Goal: Information Seeking & Learning: Learn about a topic

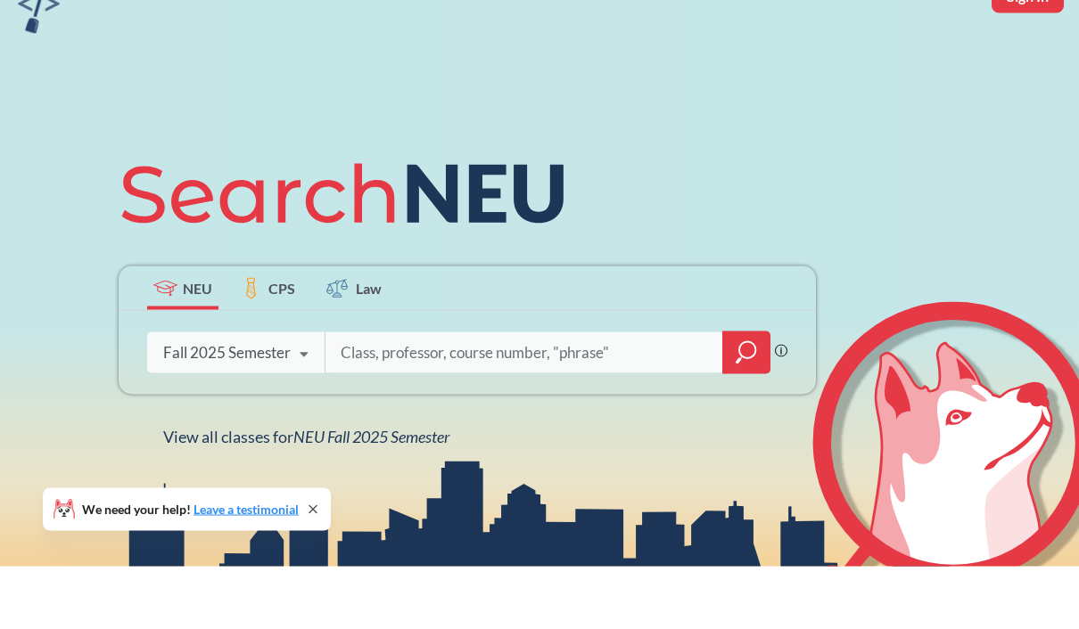
scroll to position [36, 0]
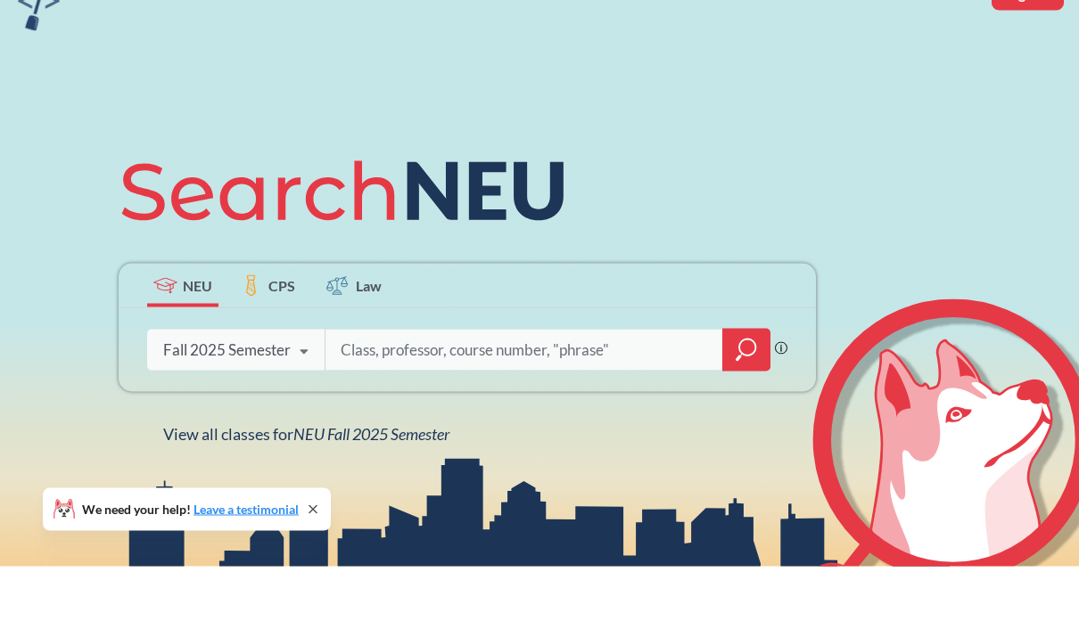
click at [282, 403] on div "Fall 2025 Semester" at bounding box center [226, 413] width 127 height 20
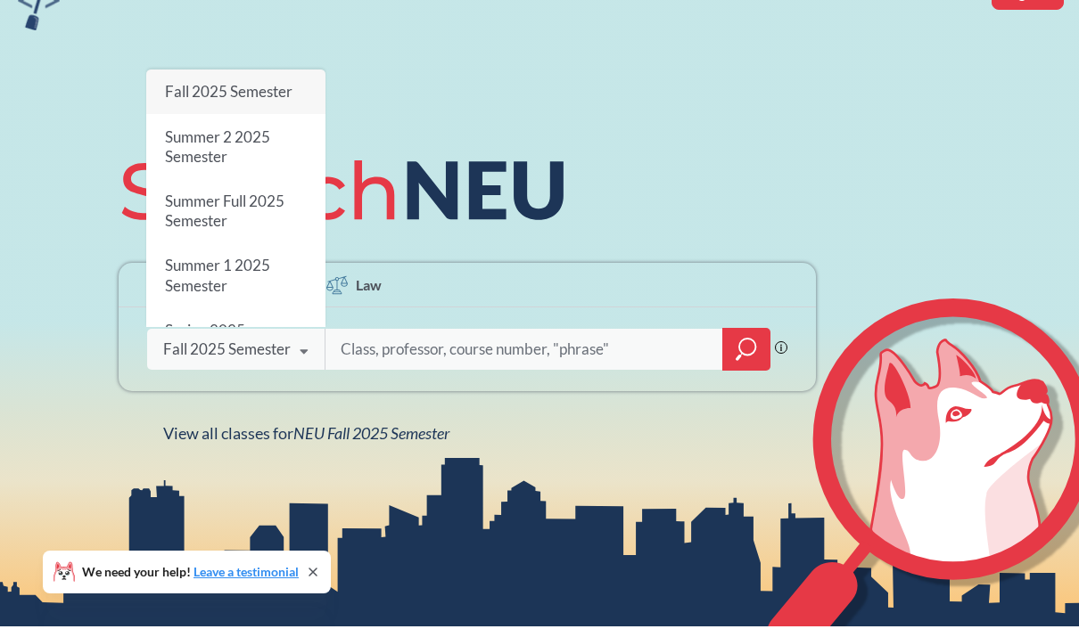
click at [286, 372] on div "Fall 2025 Semester Fall 2025 Semester Summer 2 2025 Semester Summer Full 2025 S…" at bounding box center [235, 349] width 177 height 45
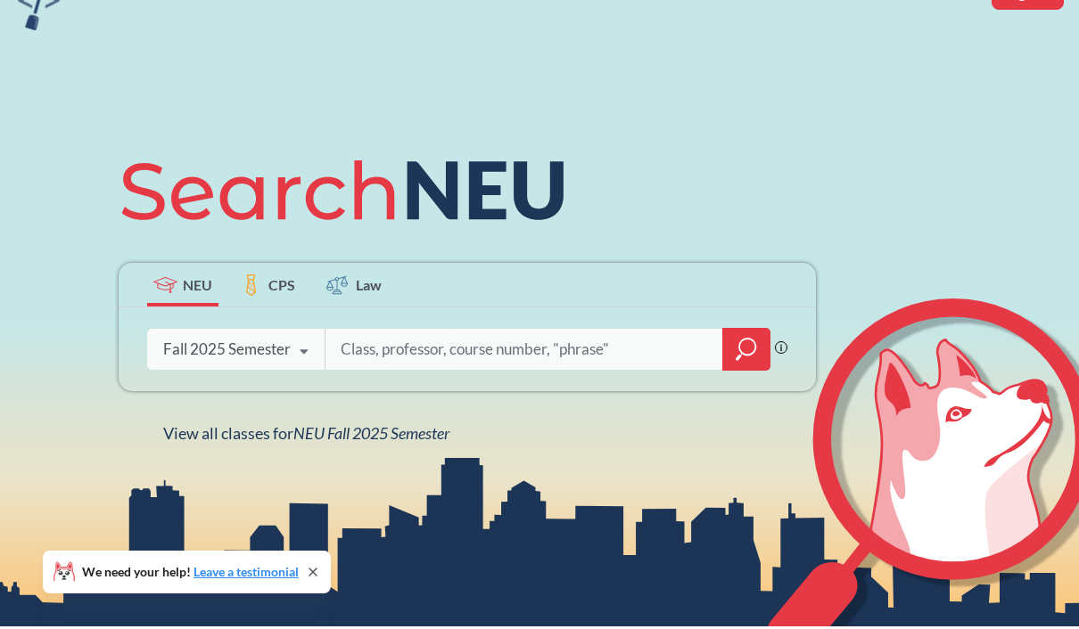
click at [411, 363] on input "search" at bounding box center [524, 349] width 371 height 37
type input "5001"
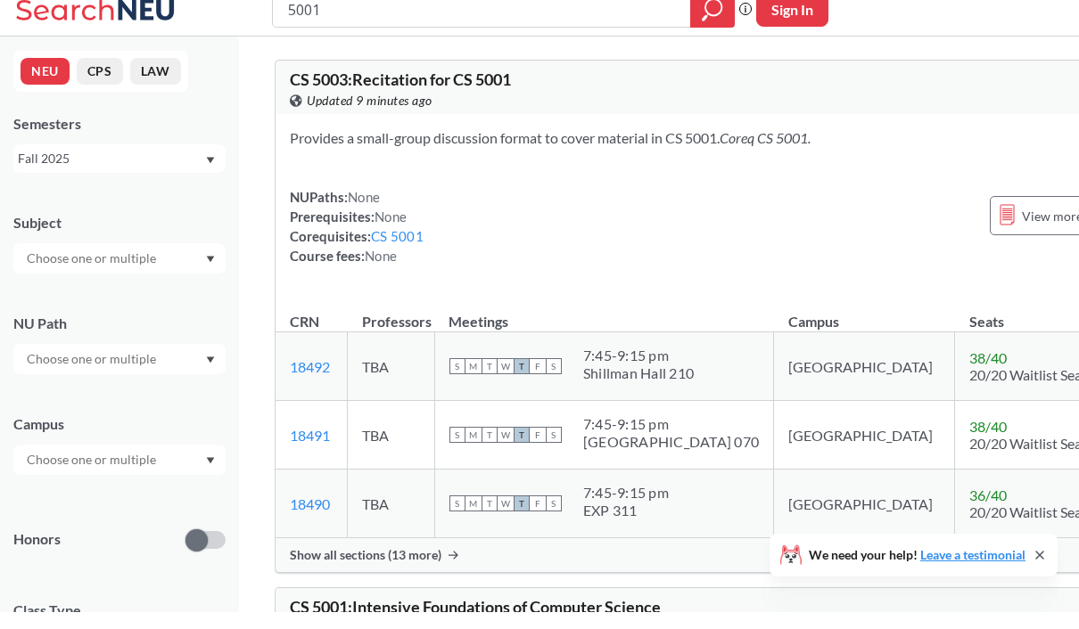
scroll to position [17, 0]
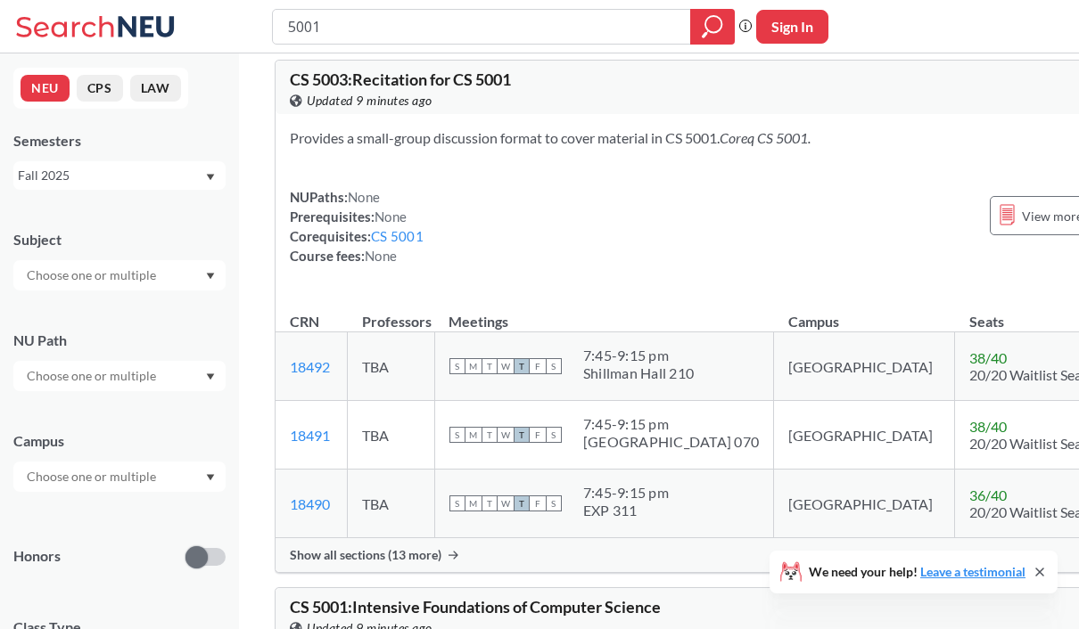
click at [193, 159] on div "Semesters Fall 2025" at bounding box center [119, 160] width 212 height 59
click at [201, 179] on div "Fall 2025" at bounding box center [111, 176] width 186 height 20
click at [195, 179] on div "Fall 2025" at bounding box center [111, 176] width 186 height 20
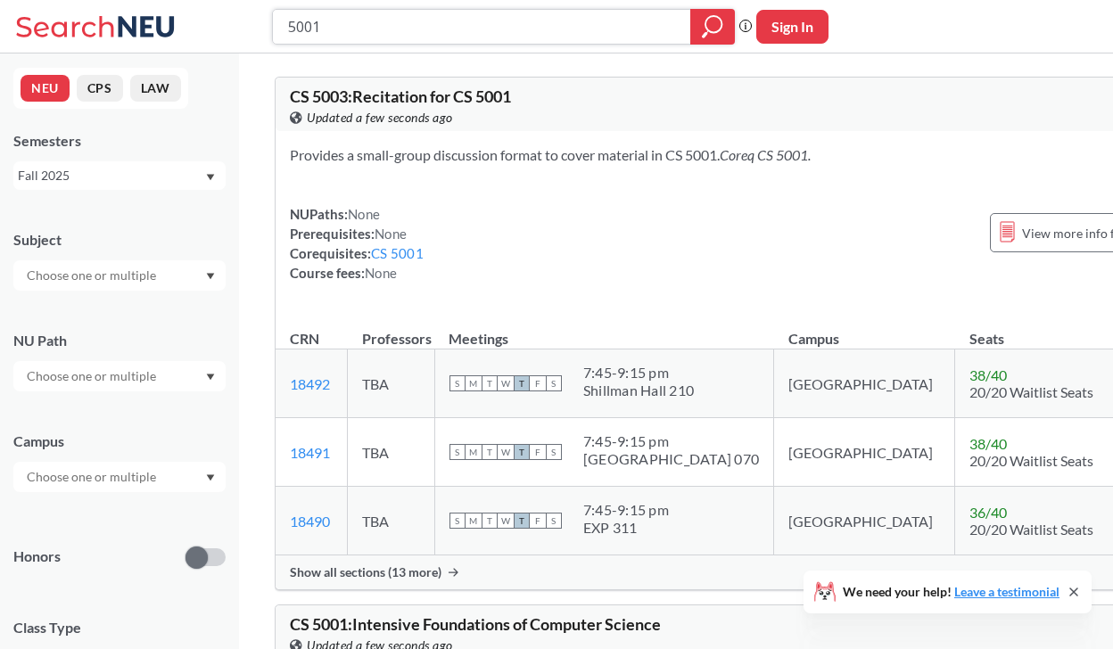
click at [325, 18] on input "5001" at bounding box center [481, 27] width 391 height 30
type input "5100"
click at [702, 33] on icon "magnifying glass" at bounding box center [712, 26] width 21 height 25
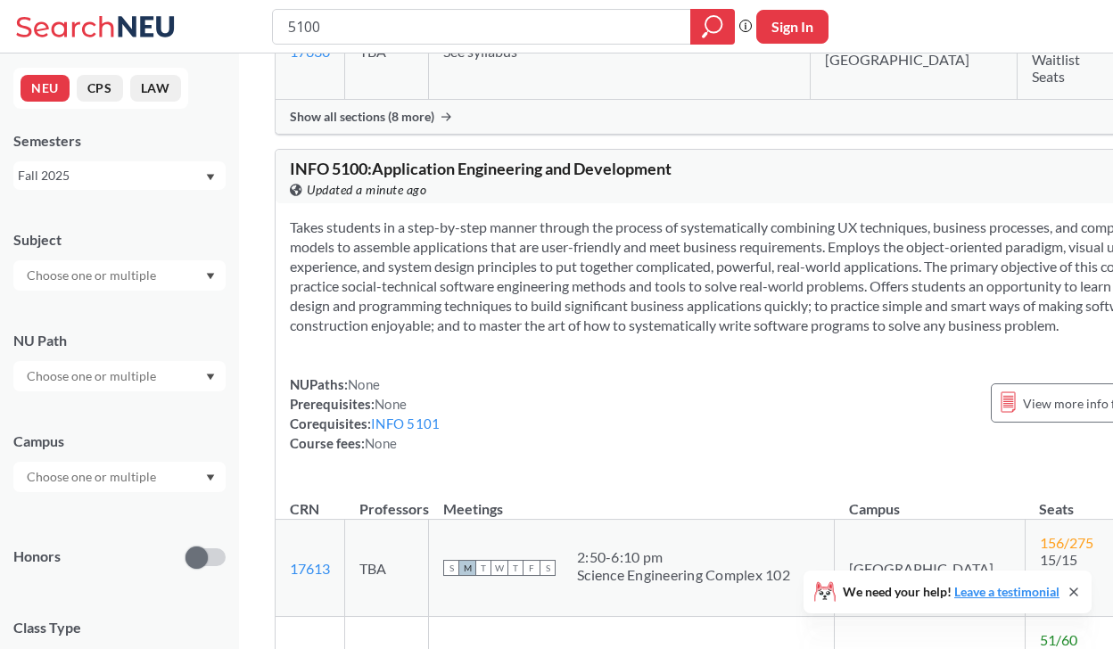
scroll to position [537, 0]
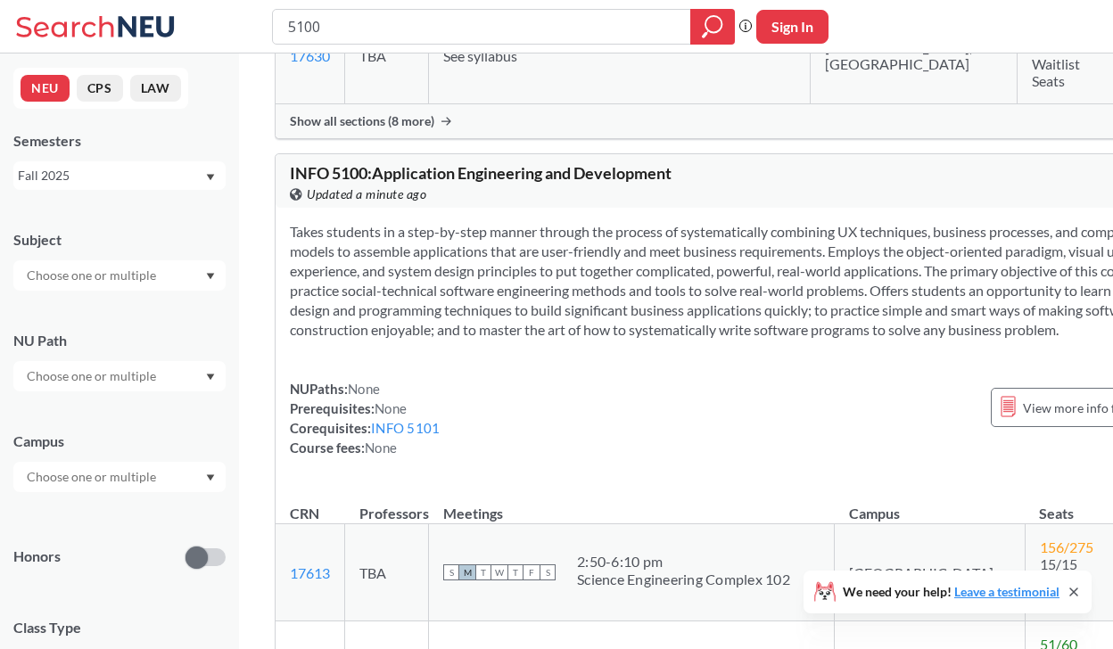
click at [203, 178] on div "Fall 2025" at bounding box center [111, 176] width 186 height 20
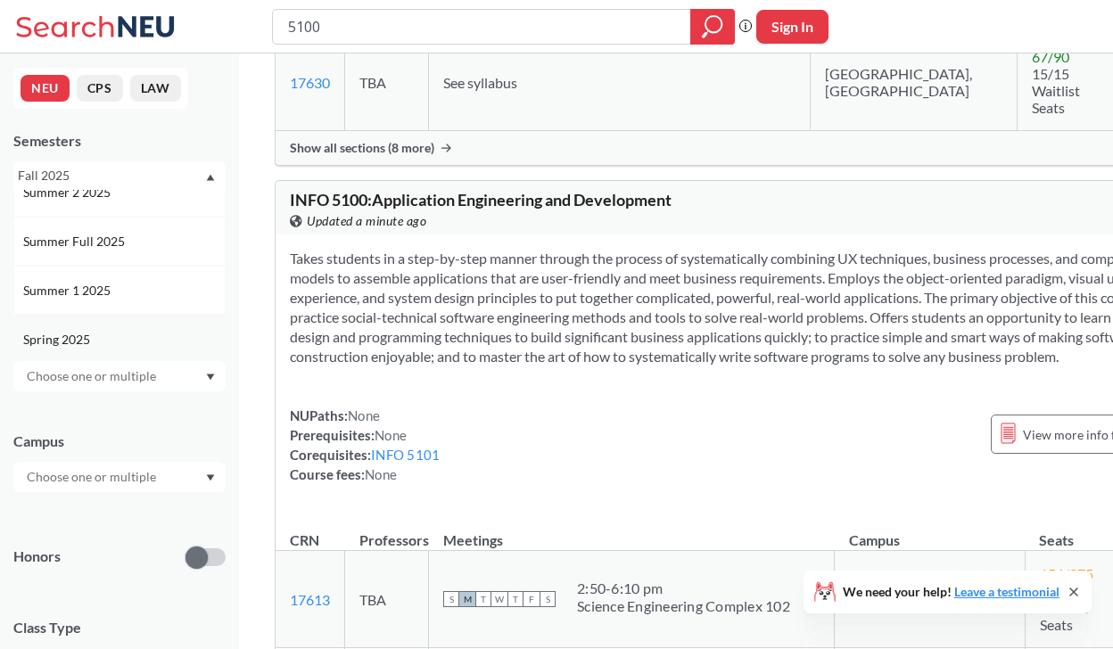
scroll to position [70, 0]
click at [78, 293] on span "Summer 1 2025" at bounding box center [68, 292] width 91 height 20
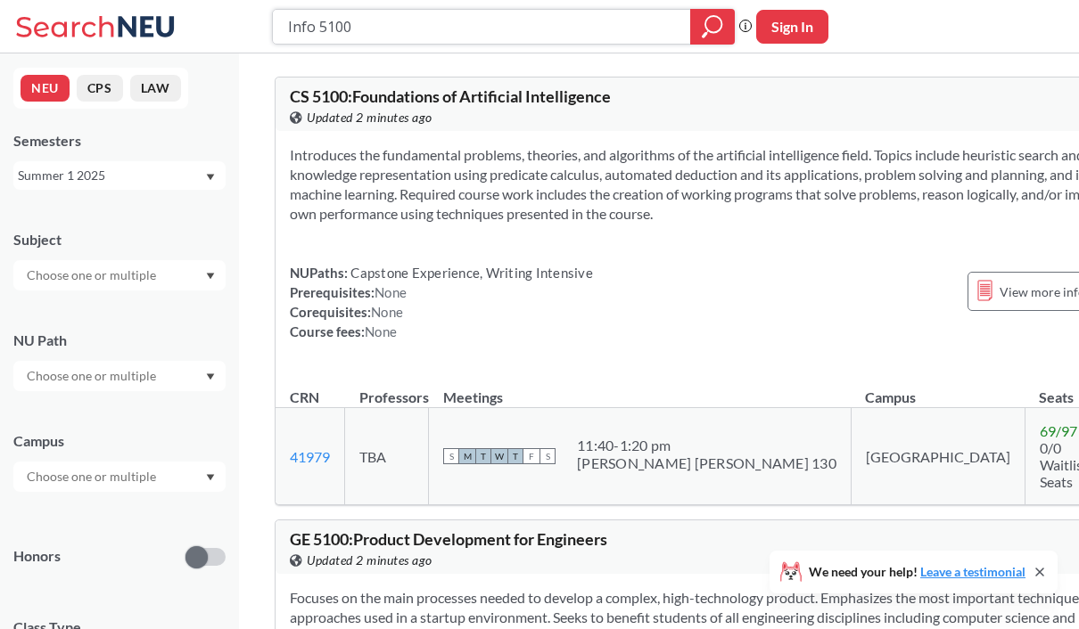
type input "Info 5100"
click at [706, 32] on icon "magnifying glass" at bounding box center [704, 34] width 5 height 6
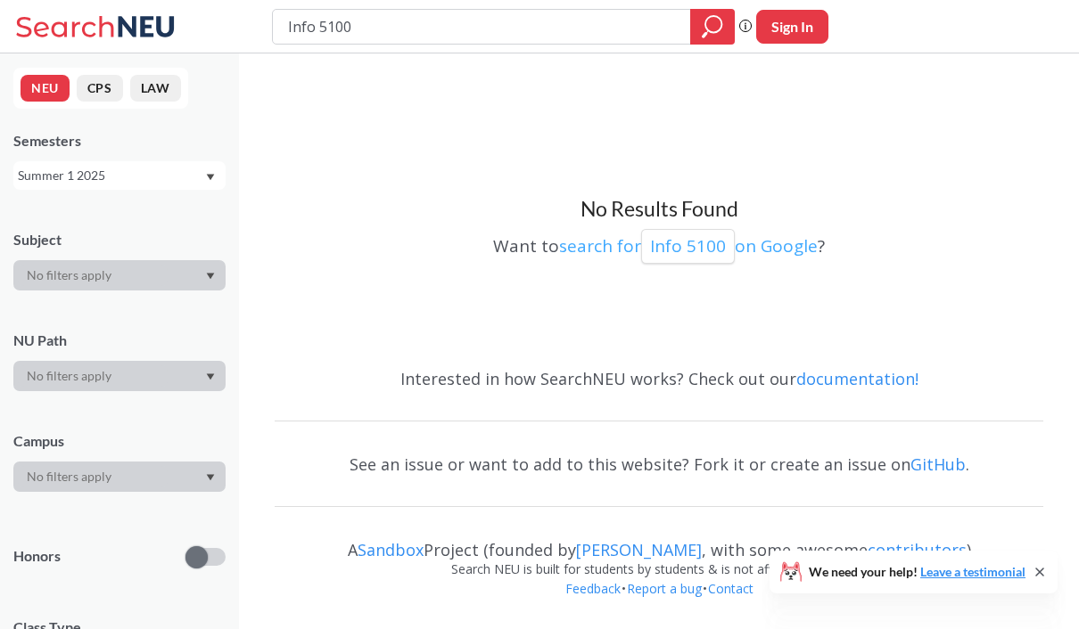
click at [689, 246] on p "Info 5100" at bounding box center [688, 246] width 76 height 24
click at [116, 178] on div "Summer 1 2025" at bounding box center [111, 176] width 186 height 20
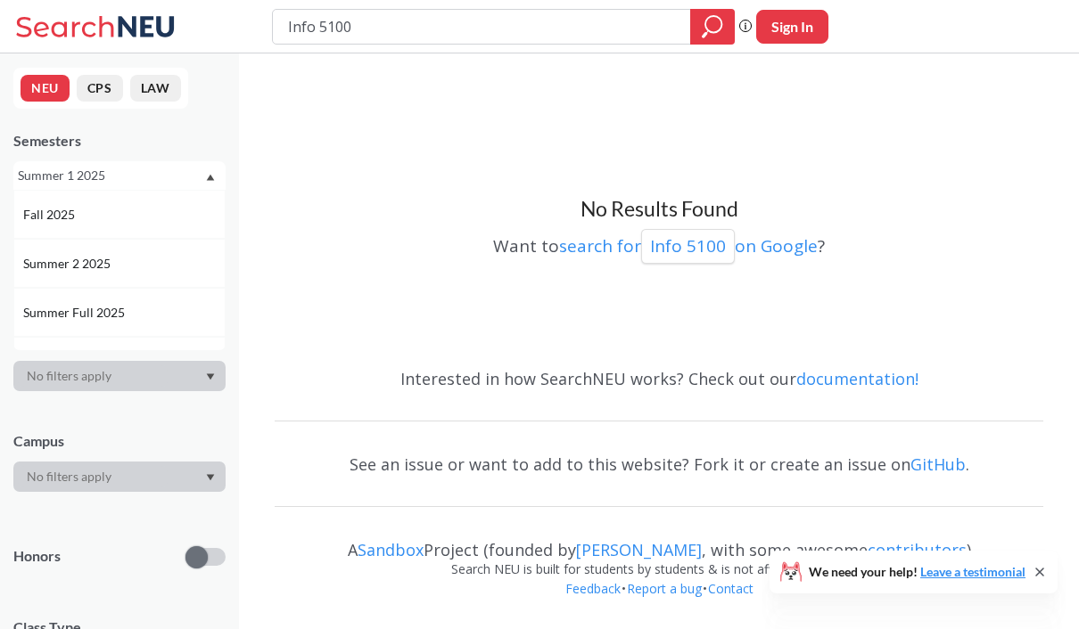
click at [84, 221] on div "Fall 2025" at bounding box center [123, 215] width 201 height 20
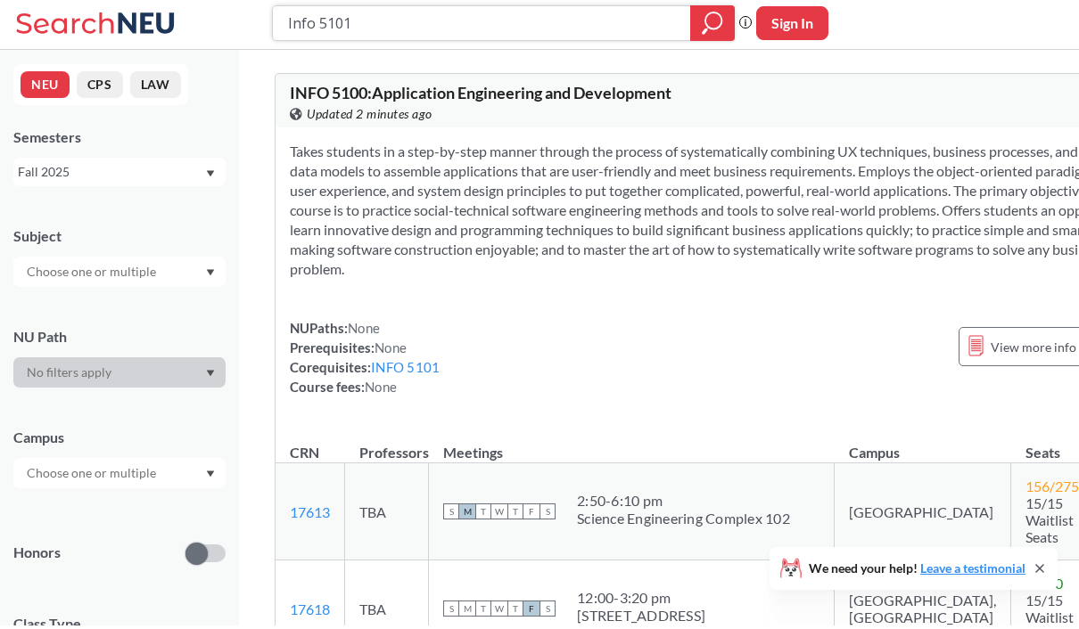
type input "Info 5101"
click at [707, 23] on icon "magnifying glass" at bounding box center [712, 26] width 21 height 25
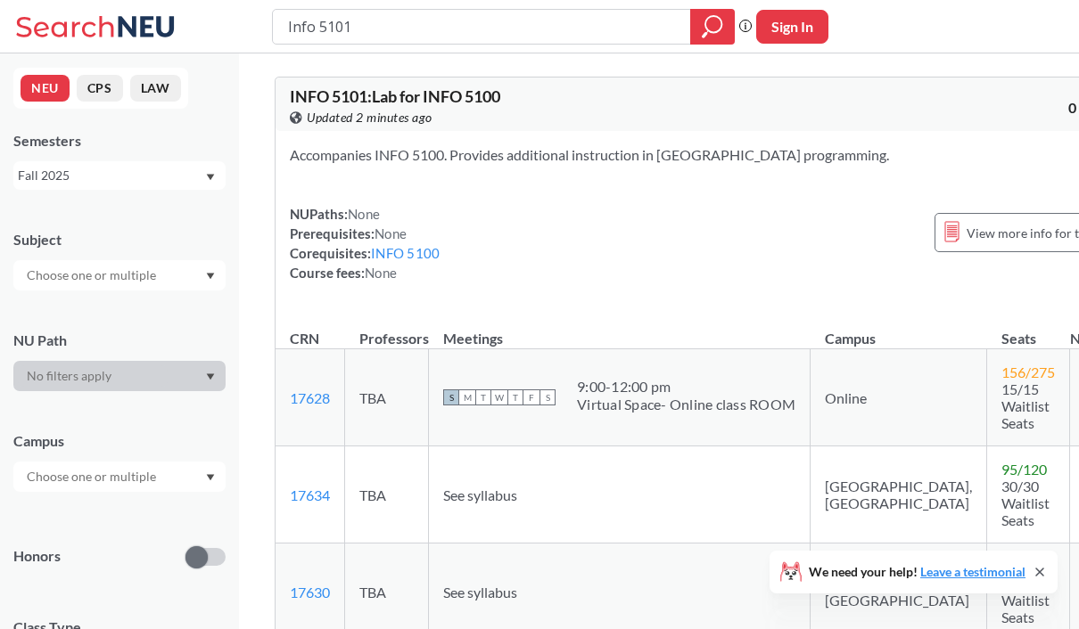
click at [191, 181] on div "Fall 2025" at bounding box center [111, 176] width 186 height 20
click at [118, 226] on span "Summer Full 2025" at bounding box center [75, 234] width 105 height 20
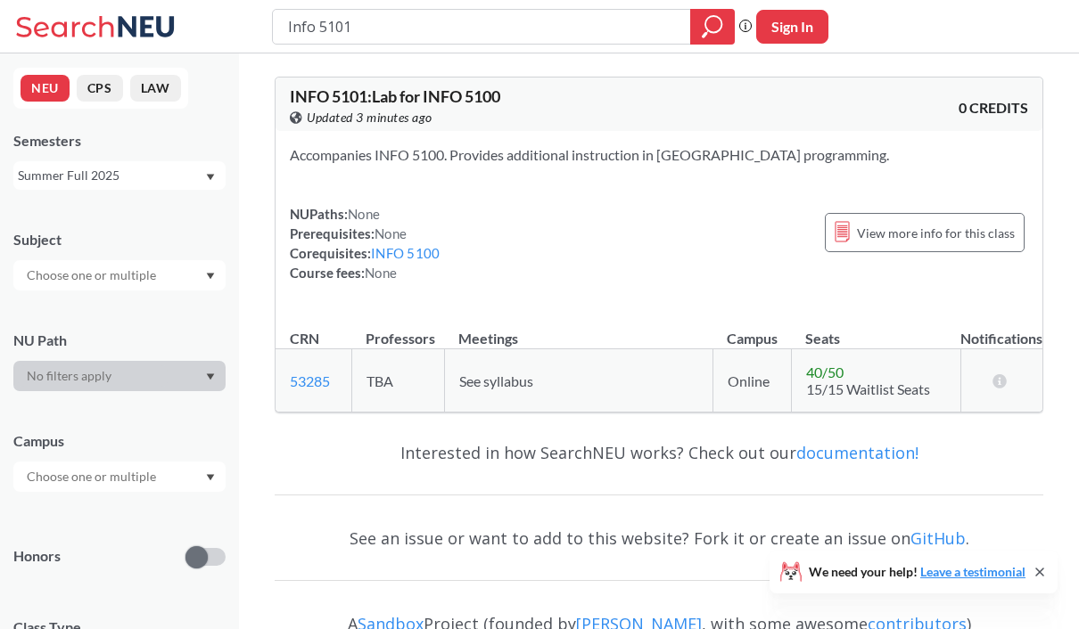
click at [158, 185] on div "Summer Full 2025" at bounding box center [111, 176] width 186 height 20
click at [124, 269] on div "Summer 2 2025" at bounding box center [123, 264] width 201 height 20
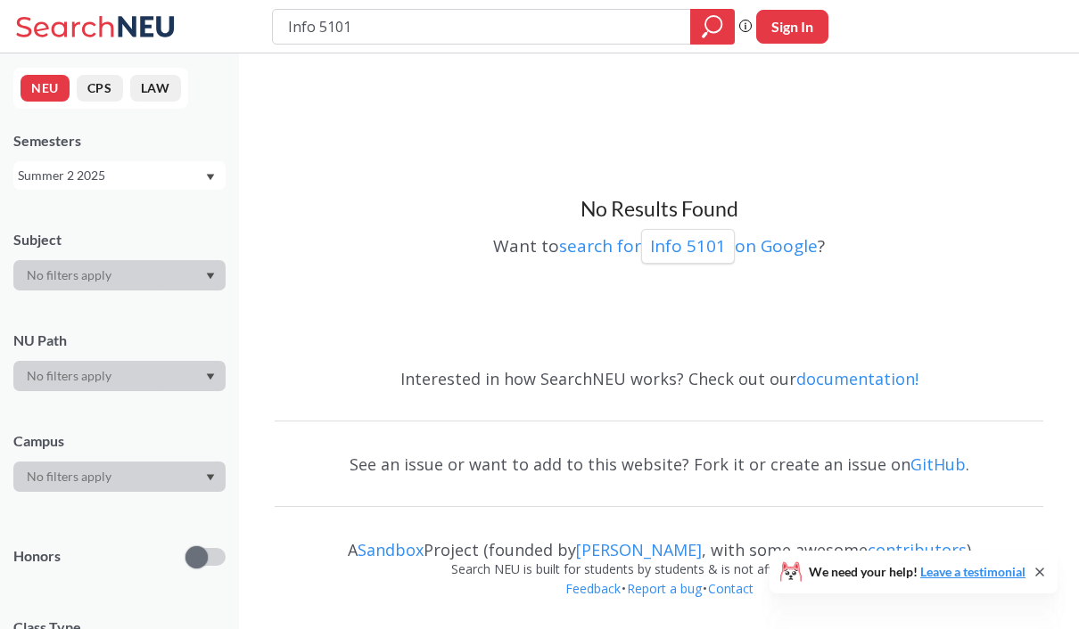
click at [145, 181] on div "Summer 2 2025" at bounding box center [111, 176] width 186 height 20
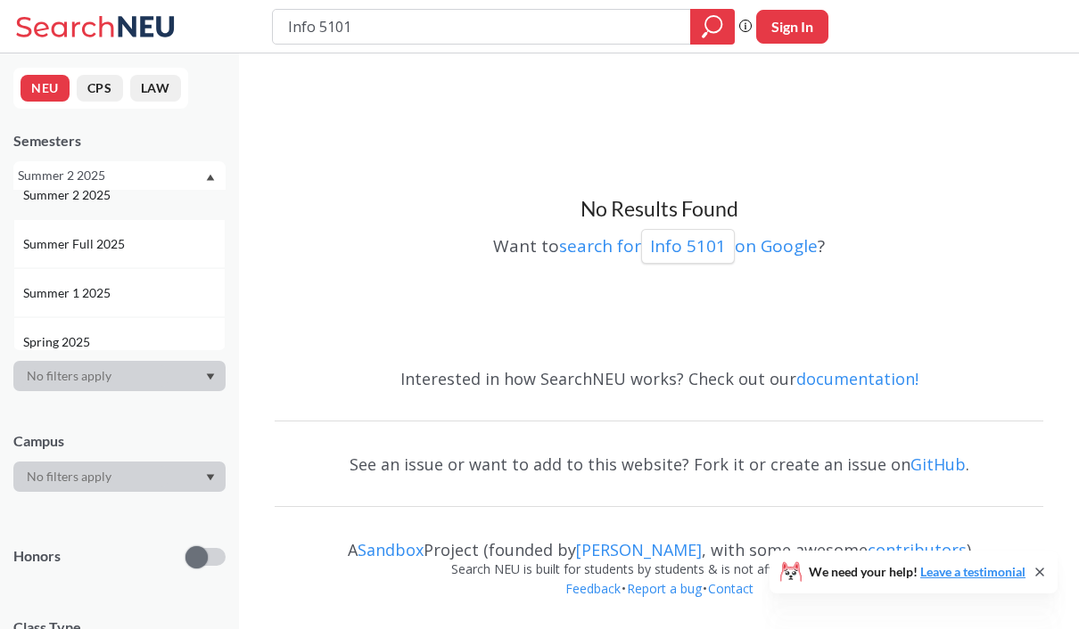
scroll to position [78, 0]
click at [97, 278] on span "Summer 1 2025" at bounding box center [68, 285] width 91 height 20
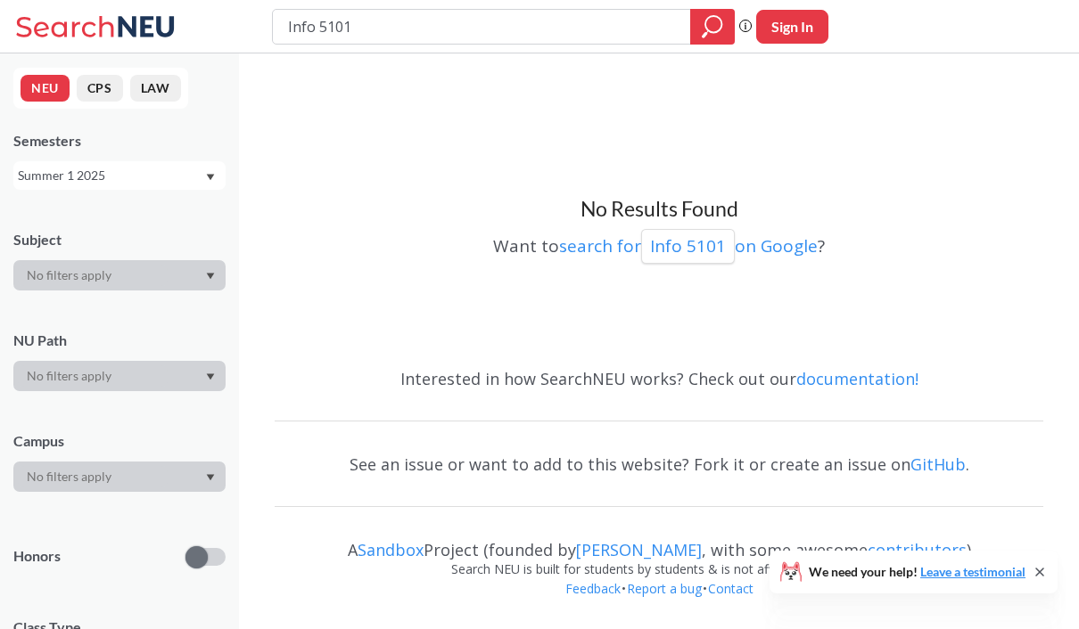
click at [414, 29] on input "Info 5101" at bounding box center [481, 27] width 391 height 30
type input "Info 5002"
click at [715, 28] on icon "magnifying glass" at bounding box center [712, 26] width 21 height 25
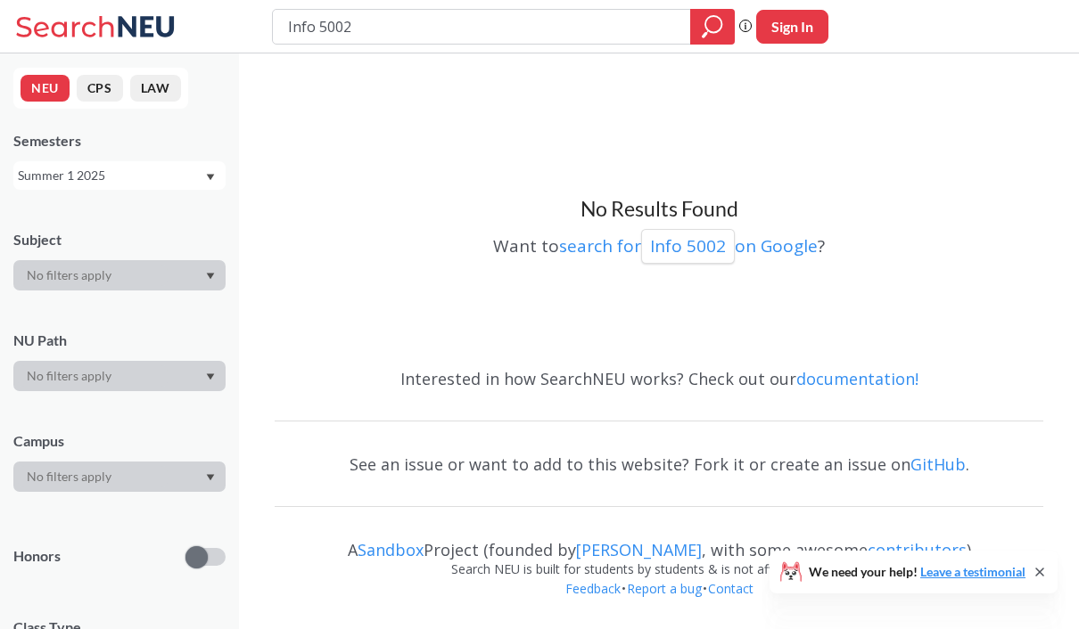
click at [133, 184] on div "Summer 1 2025" at bounding box center [111, 176] width 186 height 20
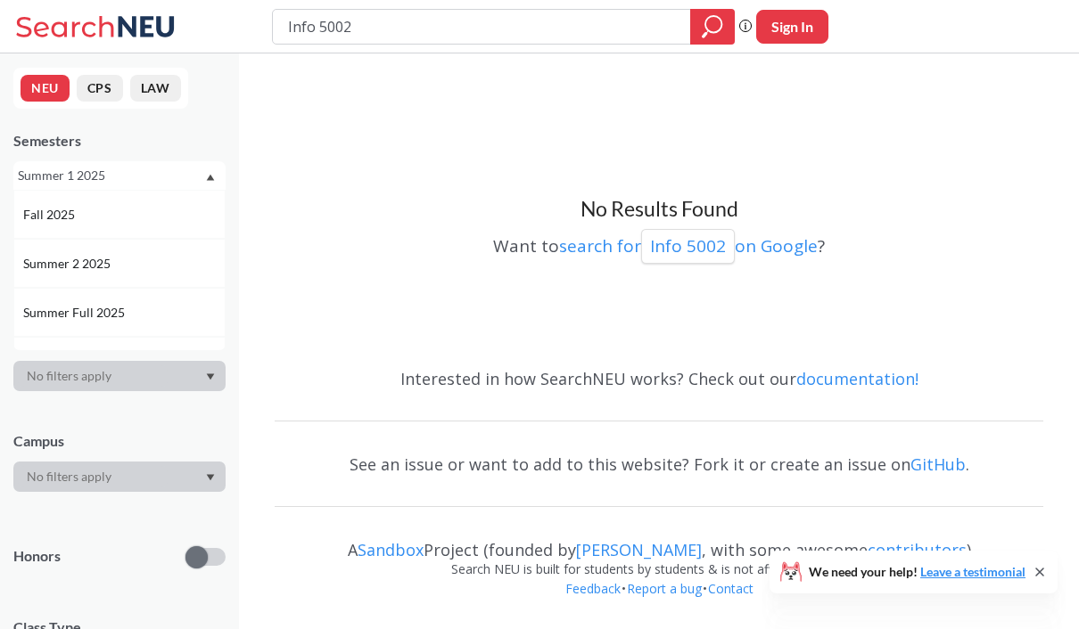
click at [119, 268] on div "Summer 2 2025" at bounding box center [123, 264] width 201 height 20
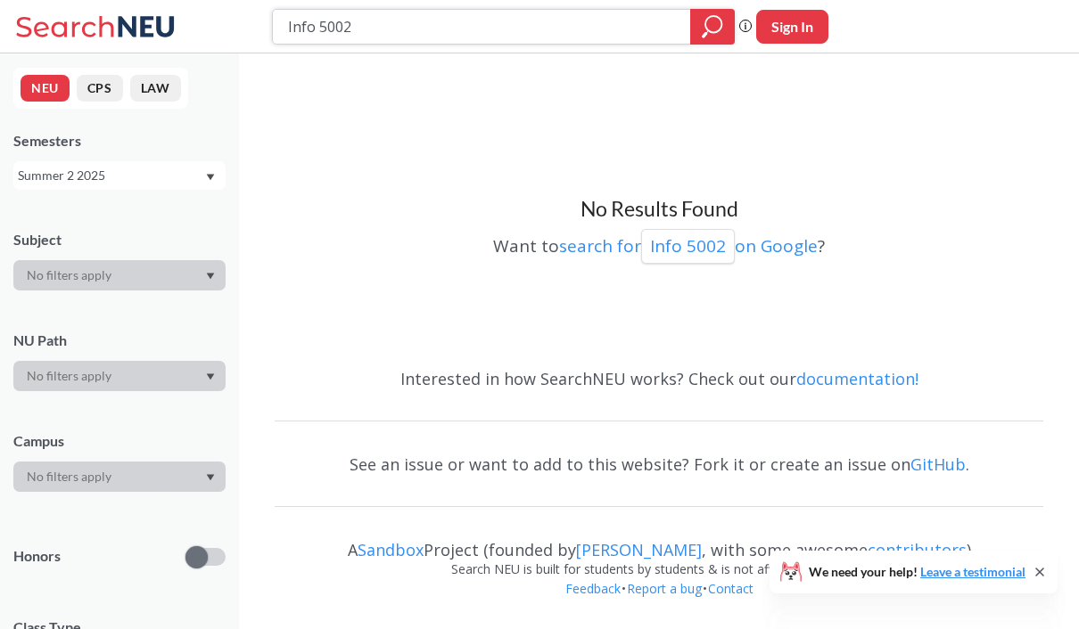
click at [708, 28] on icon "magnifying glass" at bounding box center [712, 26] width 21 height 25
click at [713, 31] on icon "magnifying glass" at bounding box center [712, 26] width 21 height 25
click at [416, 21] on input "Info 5002" at bounding box center [481, 27] width 391 height 30
type input "Info"
click at [159, 169] on div "Summer 2 2025" at bounding box center [111, 176] width 186 height 20
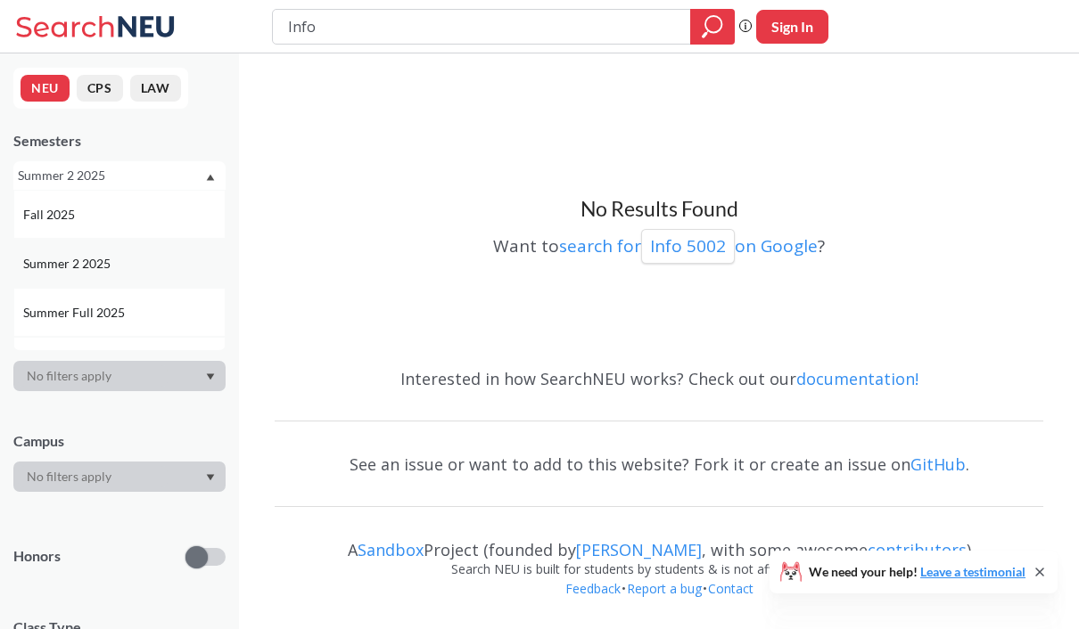
scroll to position [56, 0]
click at [90, 261] on span "Summer Full 2025" at bounding box center [75, 257] width 105 height 20
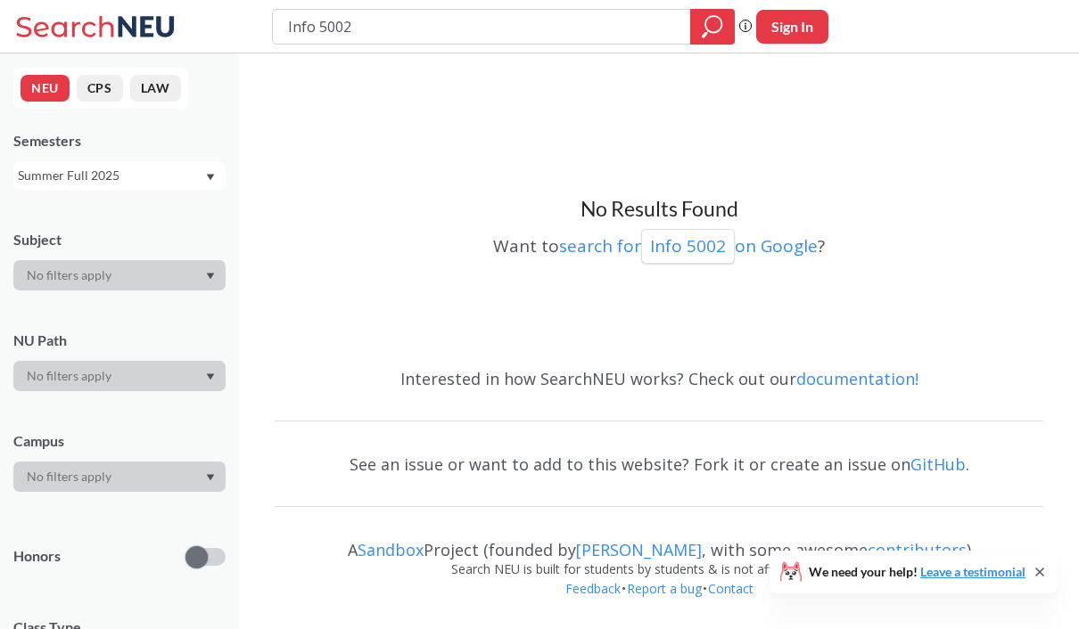
click at [558, 37] on input "Info 5002" at bounding box center [481, 27] width 391 height 30
type input "Info"
click at [710, 27] on icon "magnifying glass" at bounding box center [712, 26] width 21 height 25
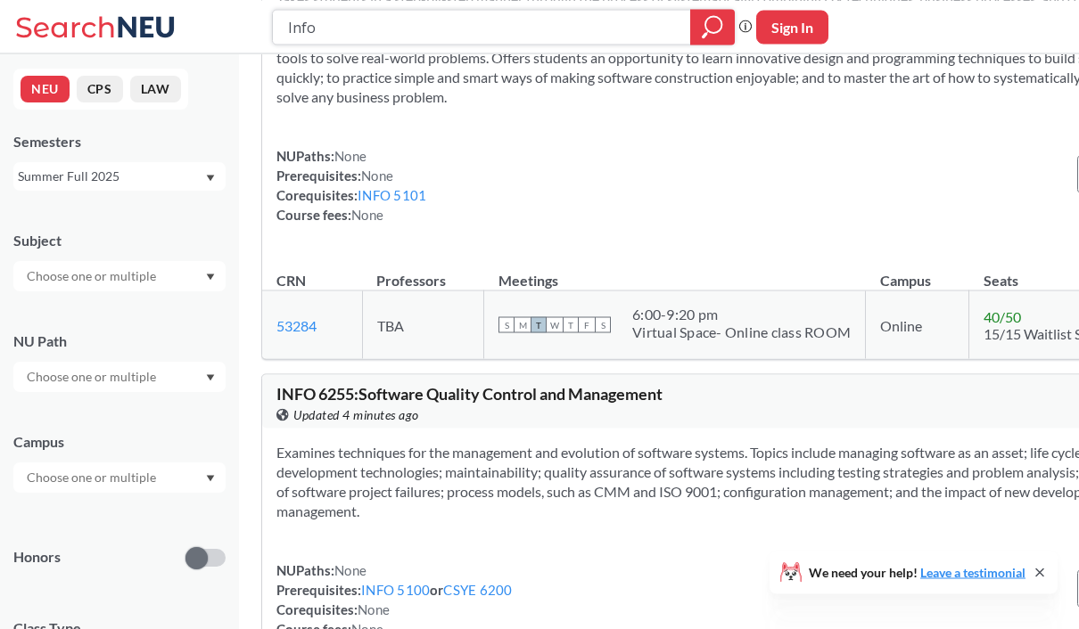
scroll to position [1758, 0]
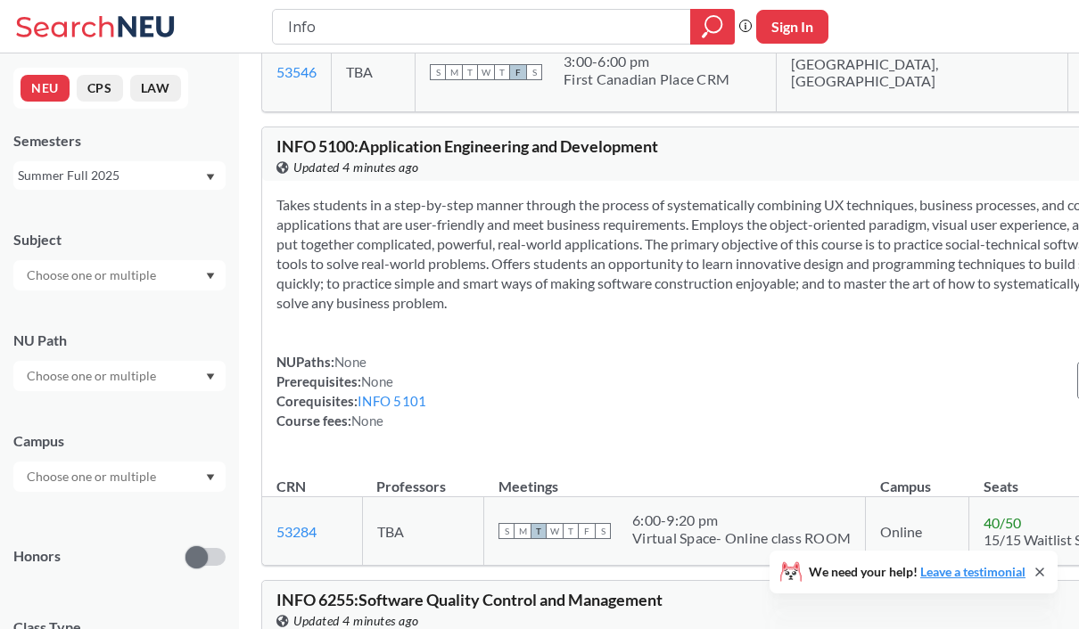
click at [155, 180] on div "Summer Full 2025" at bounding box center [111, 176] width 186 height 20
click at [97, 258] on span "Summer 2 2025" at bounding box center [68, 264] width 91 height 20
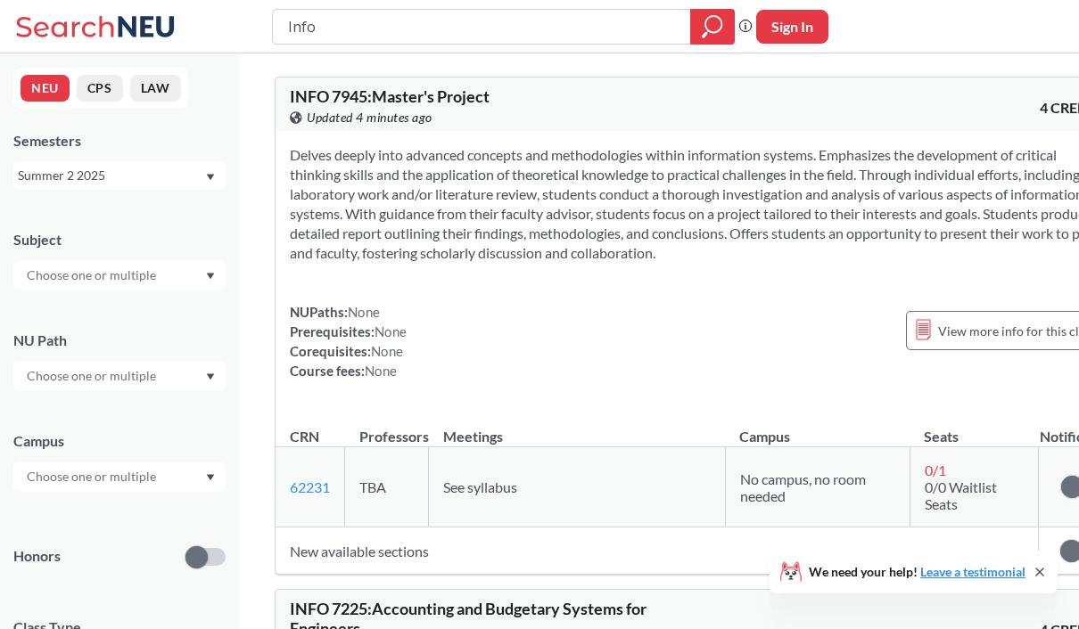
click at [128, 180] on div "Summer 2 2025" at bounding box center [111, 176] width 186 height 20
click at [82, 275] on span "Summer 1 2025" at bounding box center [68, 277] width 91 height 20
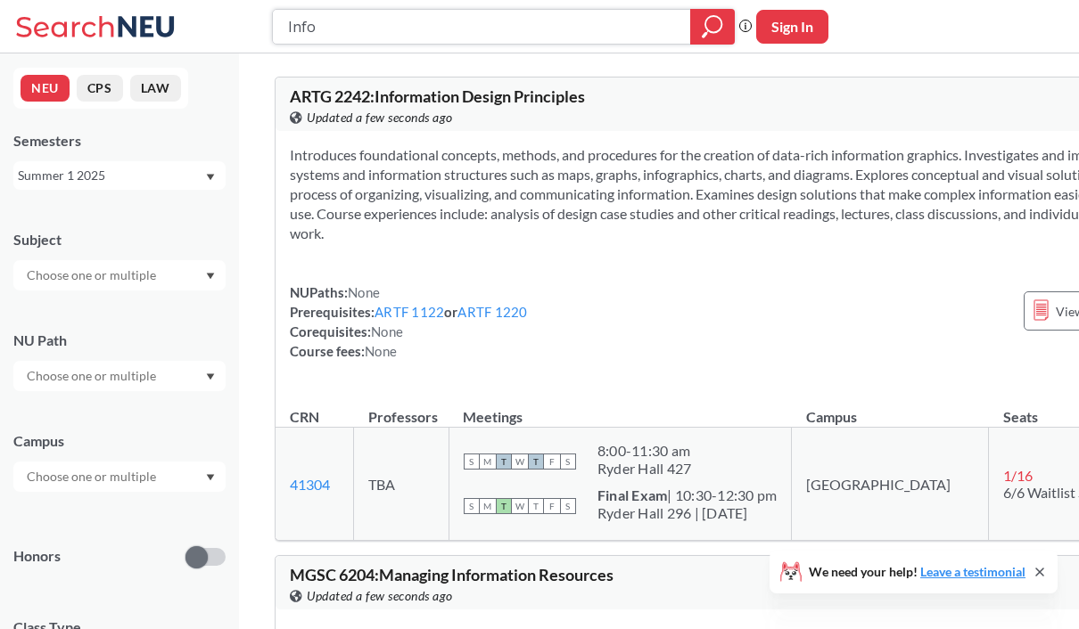
click at [518, 29] on input "Info" at bounding box center [481, 27] width 391 height 30
click at [718, 18] on icon "magnifying glass" at bounding box center [713, 24] width 16 height 16
click at [441, 23] on input "Info" at bounding box center [481, 27] width 391 height 30
type input "Info 6000"
click at [721, 22] on icon "magnifying glass" at bounding box center [713, 24] width 16 height 16
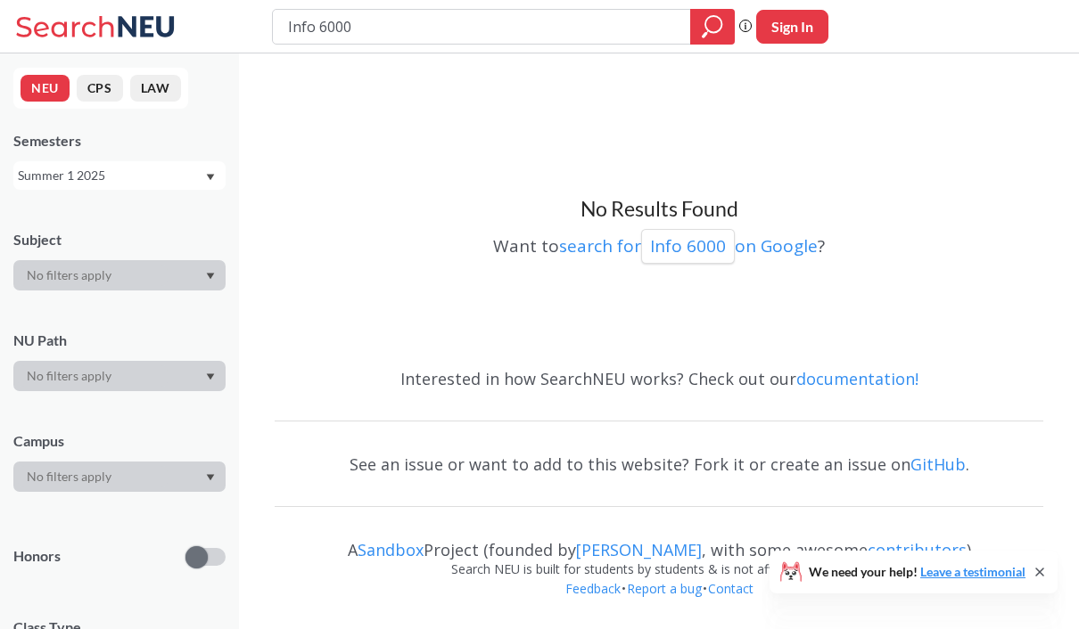
click at [377, 23] on input "Info 6000" at bounding box center [481, 27] width 391 height 30
click at [722, 22] on icon "magnifying glass" at bounding box center [712, 26] width 21 height 25
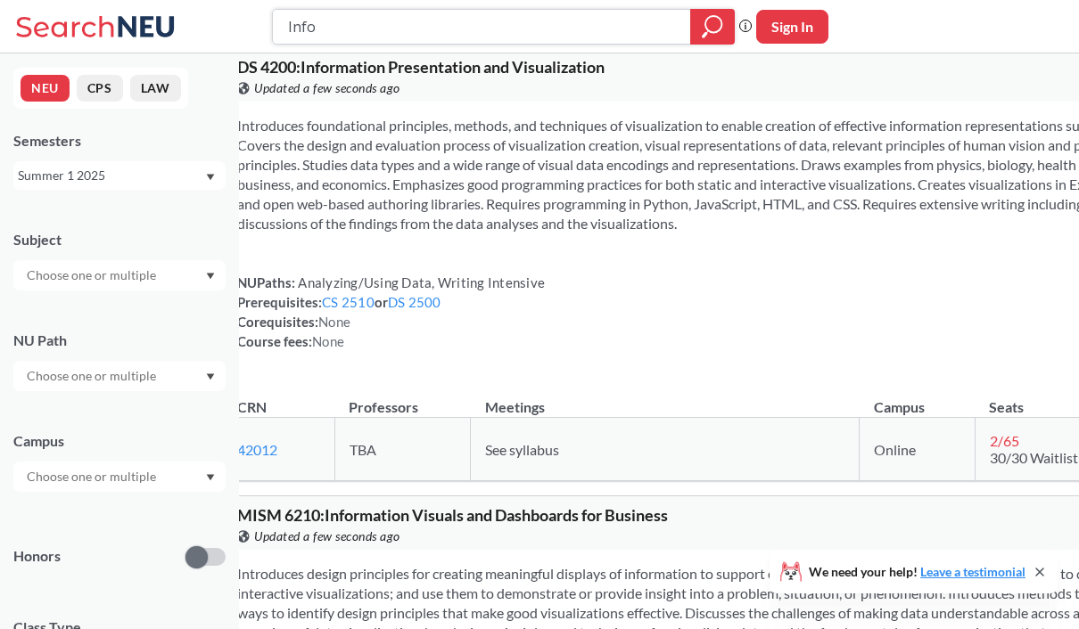
scroll to position [1397, 0]
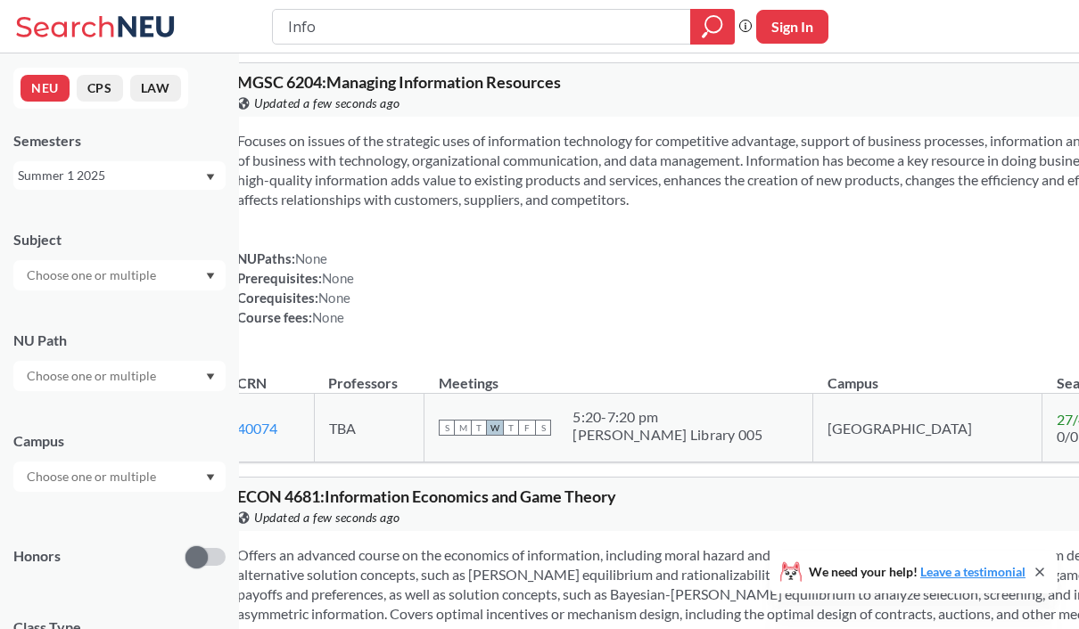
scroll to position [0, 0]
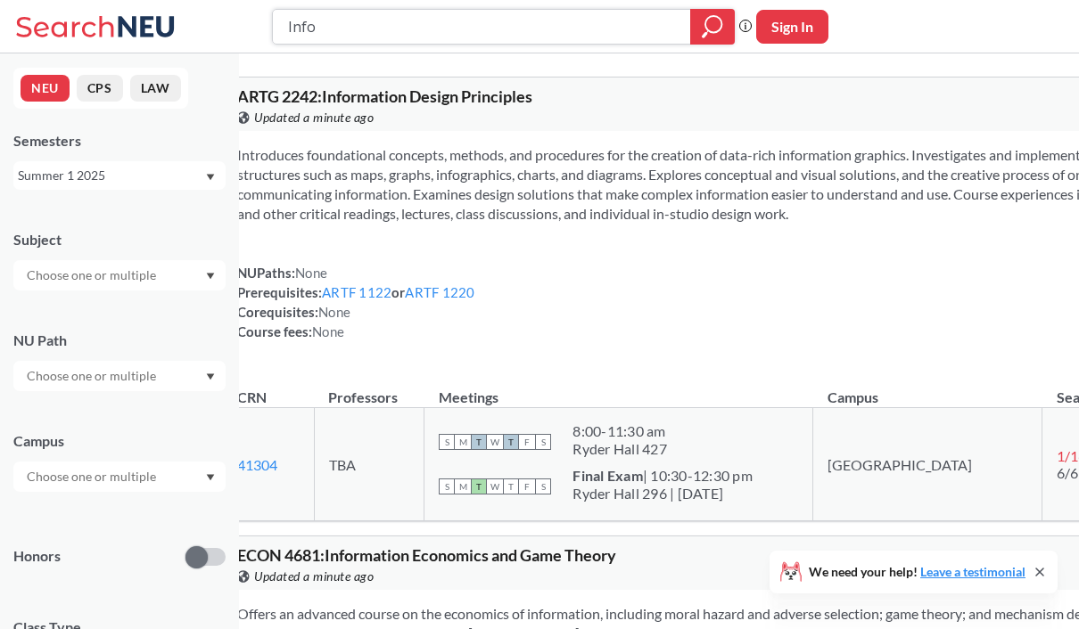
click at [353, 20] on input "Info" at bounding box center [481, 27] width 391 height 30
click at [309, 30] on input "DMG" at bounding box center [481, 27] width 391 height 30
type input "DAMG"
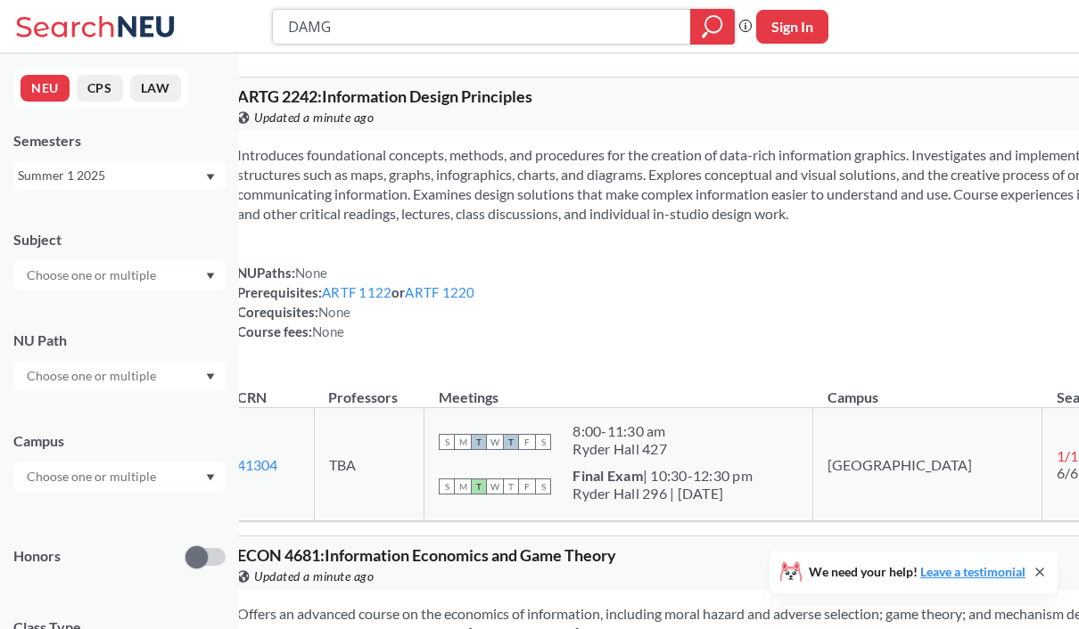
click at [705, 29] on icon "magnifying glass" at bounding box center [712, 26] width 21 height 25
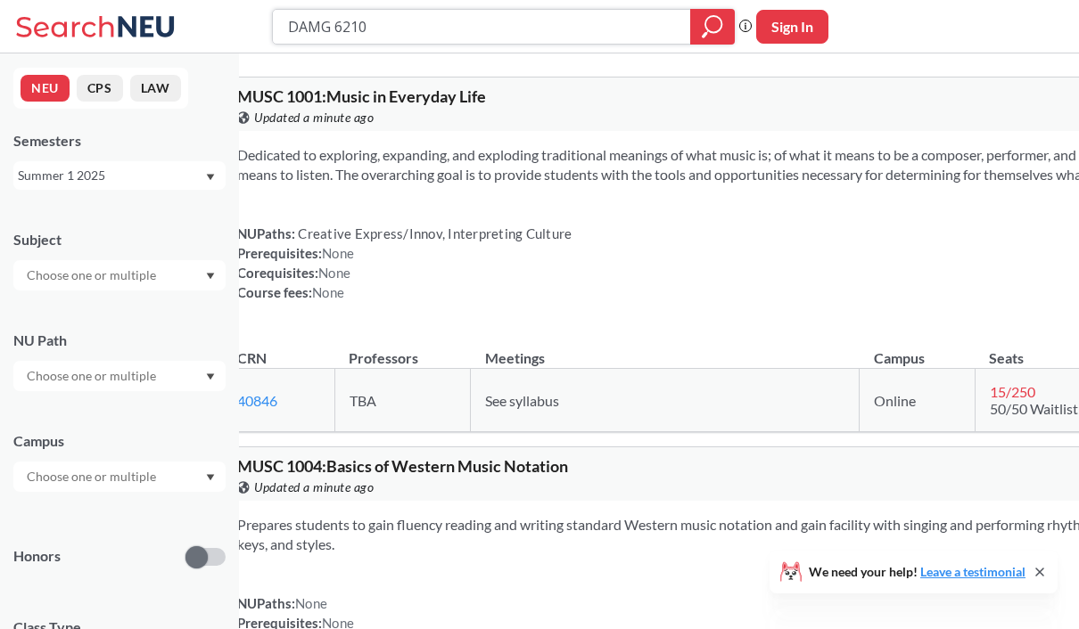
type input "DAMG 6210"
click at [716, 27] on icon "magnifying glass" at bounding box center [712, 26] width 21 height 25
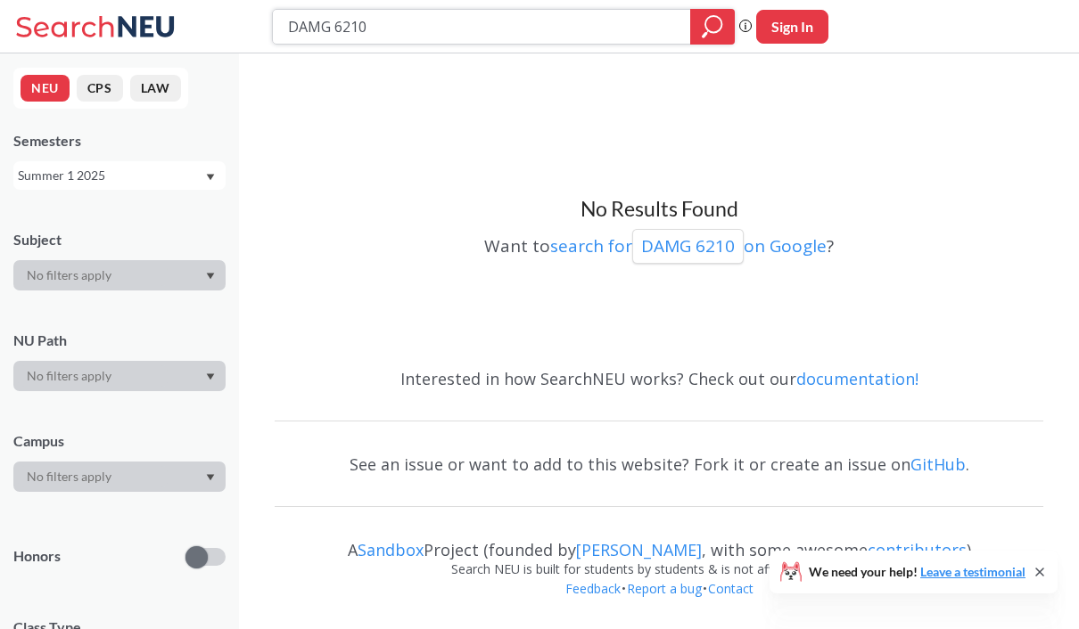
click at [503, 12] on input "DAMG 6210" at bounding box center [481, 27] width 391 height 30
click at [503, 20] on input "DAMG 6210" at bounding box center [481, 27] width 391 height 30
type input "info 6150"
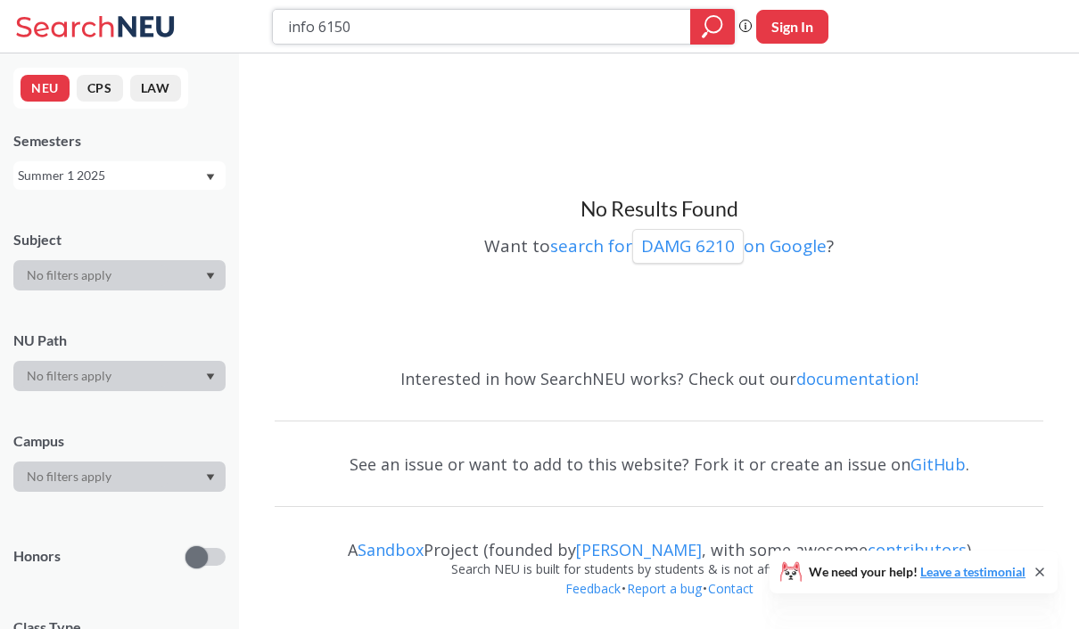
click at [712, 32] on icon "magnifying glass" at bounding box center [713, 24] width 16 height 16
click at [127, 179] on div "Summer 1 2025" at bounding box center [111, 176] width 186 height 20
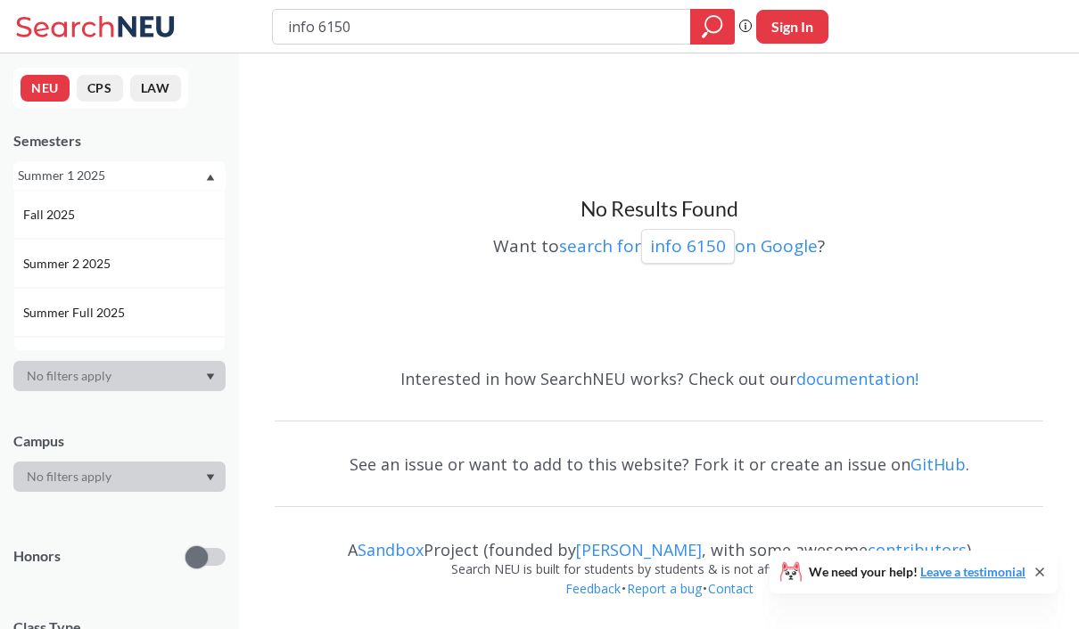
click at [124, 264] on div "Summer 2 2025" at bounding box center [123, 264] width 201 height 20
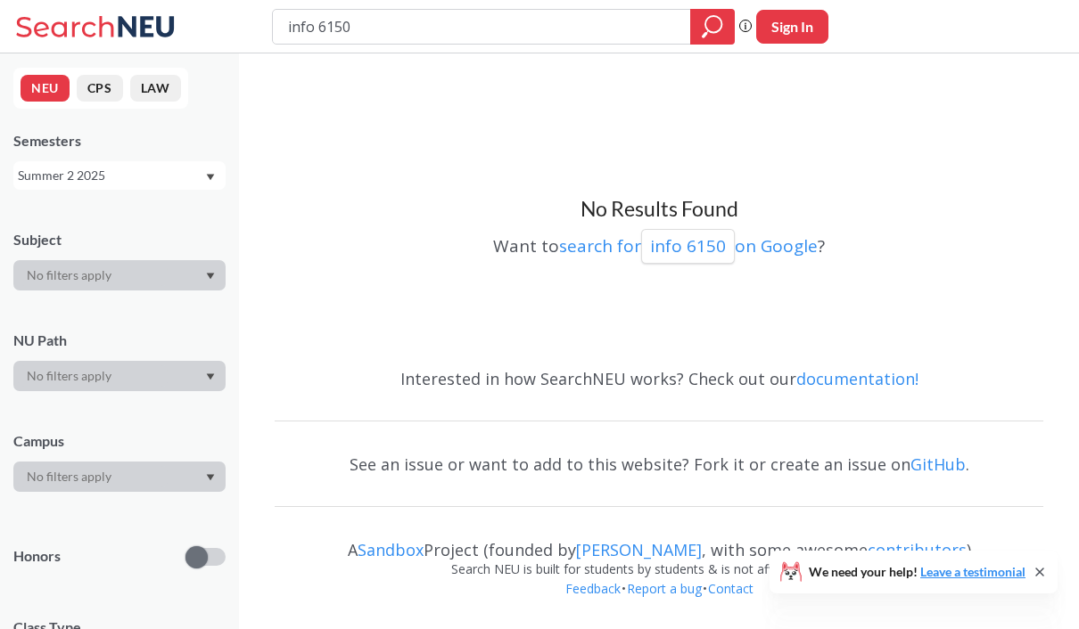
click at [159, 178] on div "Summer 2 2025" at bounding box center [111, 176] width 186 height 20
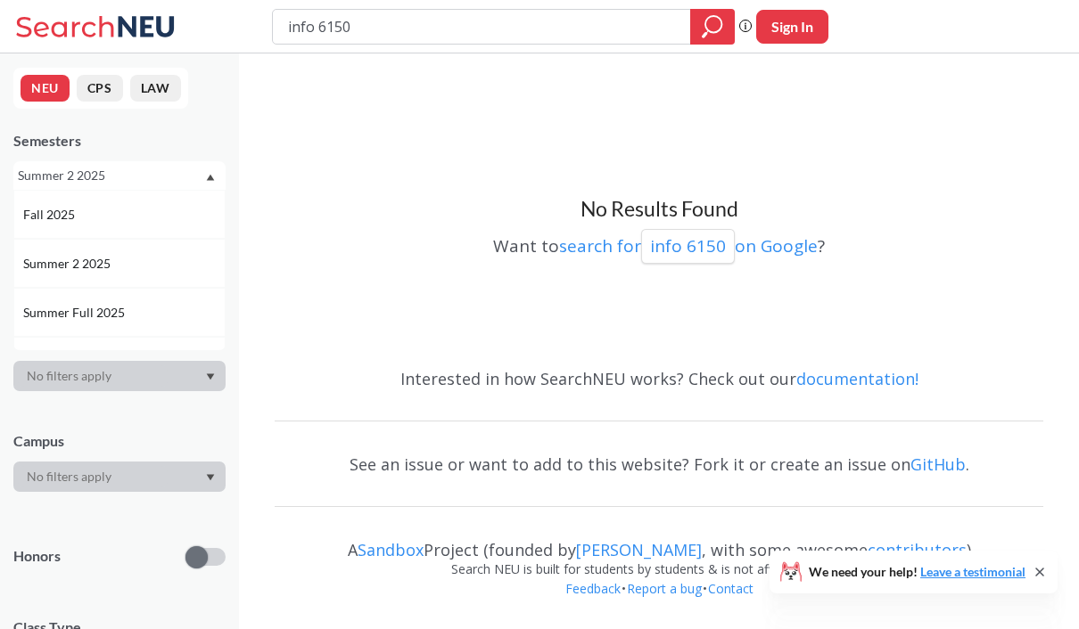
click at [119, 309] on span "Summer Full 2025" at bounding box center [75, 313] width 105 height 20
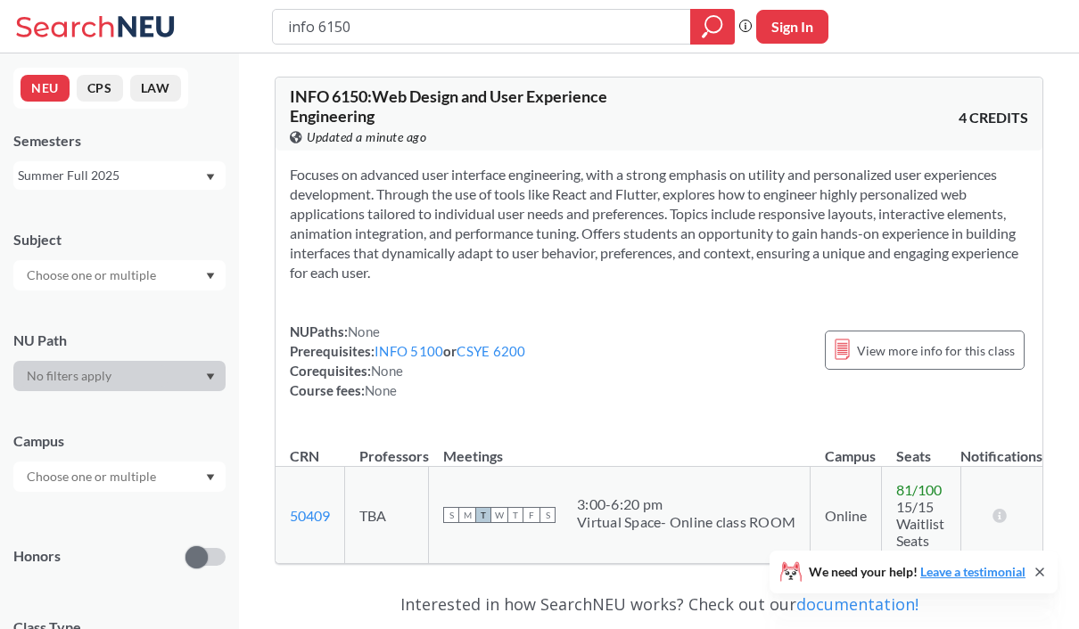
click at [177, 178] on div "Summer Full 2025" at bounding box center [111, 176] width 186 height 20
click at [111, 275] on div "Summer 2 2025" at bounding box center [119, 263] width 212 height 49
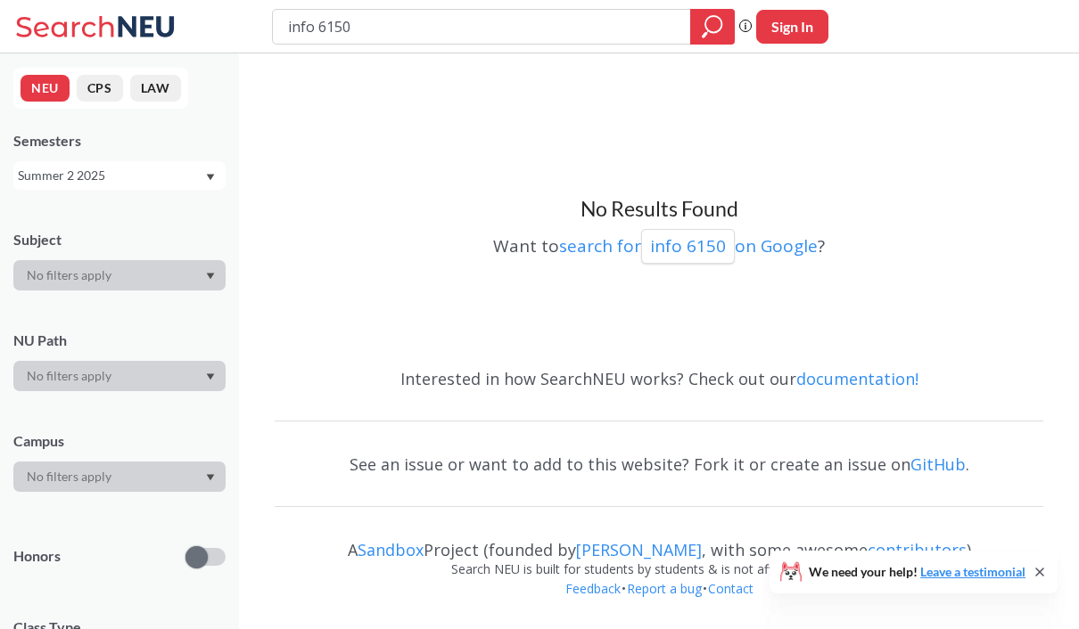
click at [140, 172] on div "Summer 2 2025" at bounding box center [111, 176] width 186 height 20
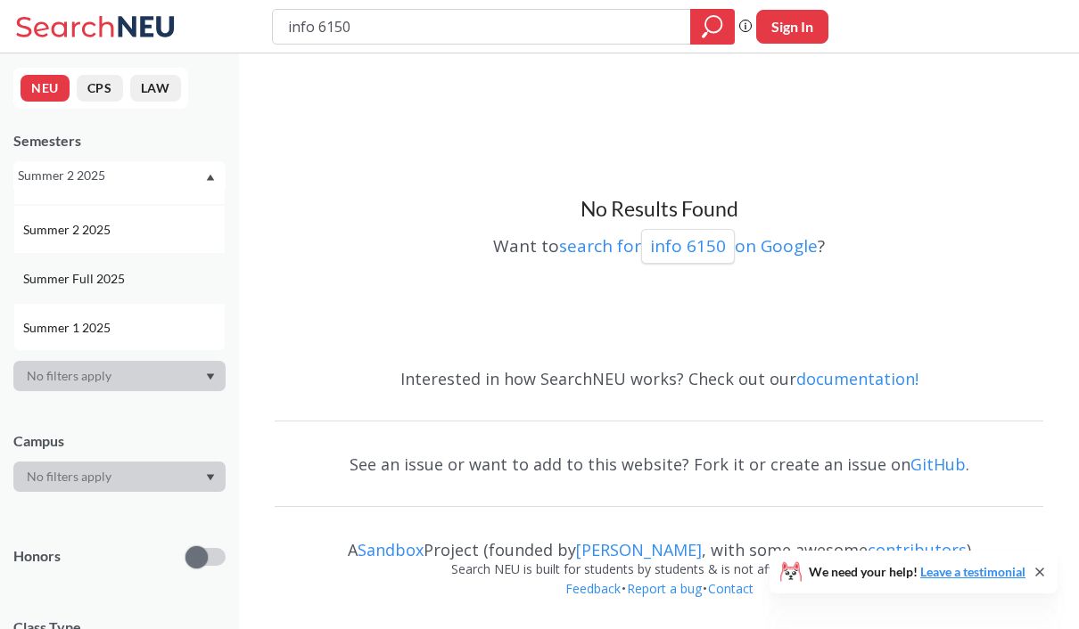
scroll to position [41, 0]
click at [97, 319] on span "Summer 1 2025" at bounding box center [68, 321] width 91 height 20
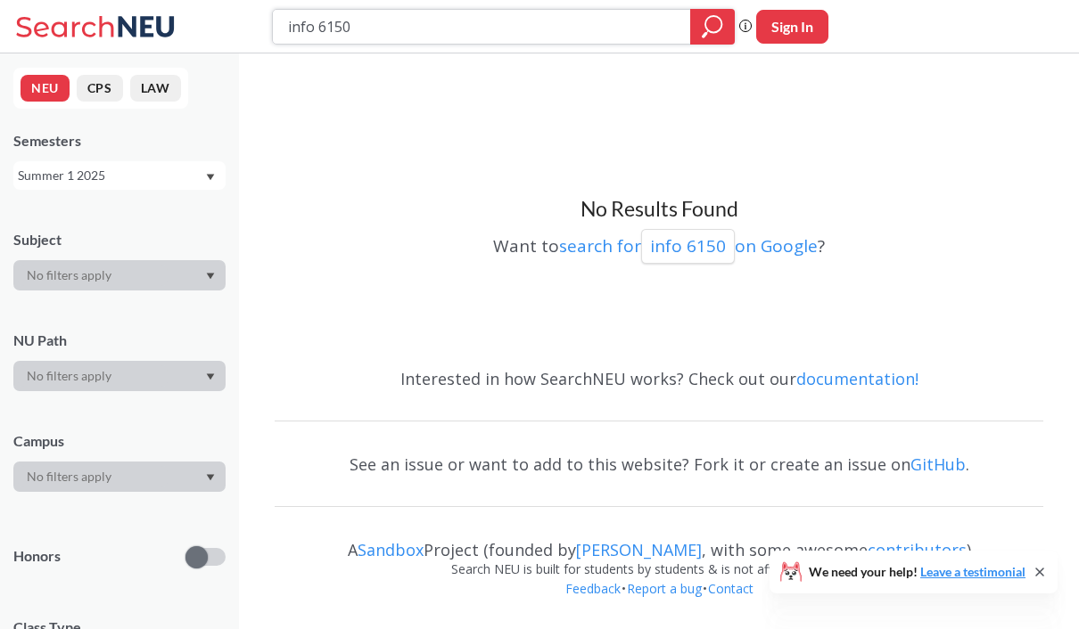
click at [406, 23] on input "info 6150" at bounding box center [481, 27] width 391 height 30
click at [406, 25] on input "info 6150" at bounding box center [481, 27] width 391 height 30
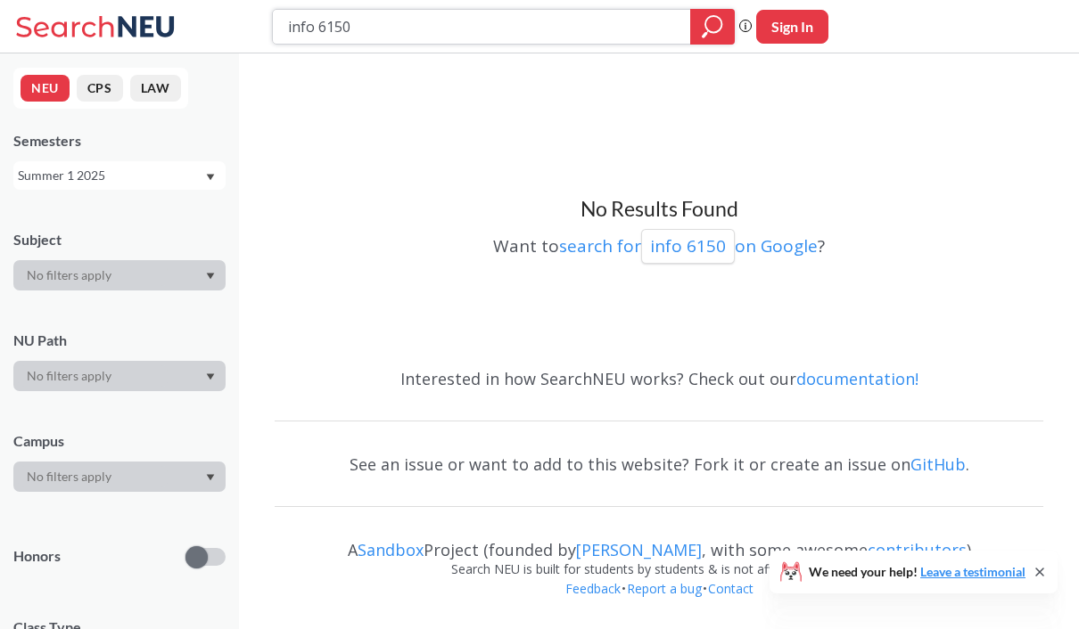
click at [406, 25] on input "info 6150" at bounding box center [481, 27] width 391 height 30
drag, startPoint x: 406, startPoint y: 25, endPoint x: 282, endPoint y: 22, distance: 123.9
click at [282, 22] on div "info 6150" at bounding box center [503, 27] width 463 height 36
drag, startPoint x: 293, startPoint y: 25, endPoint x: 410, endPoint y: 29, distance: 116.8
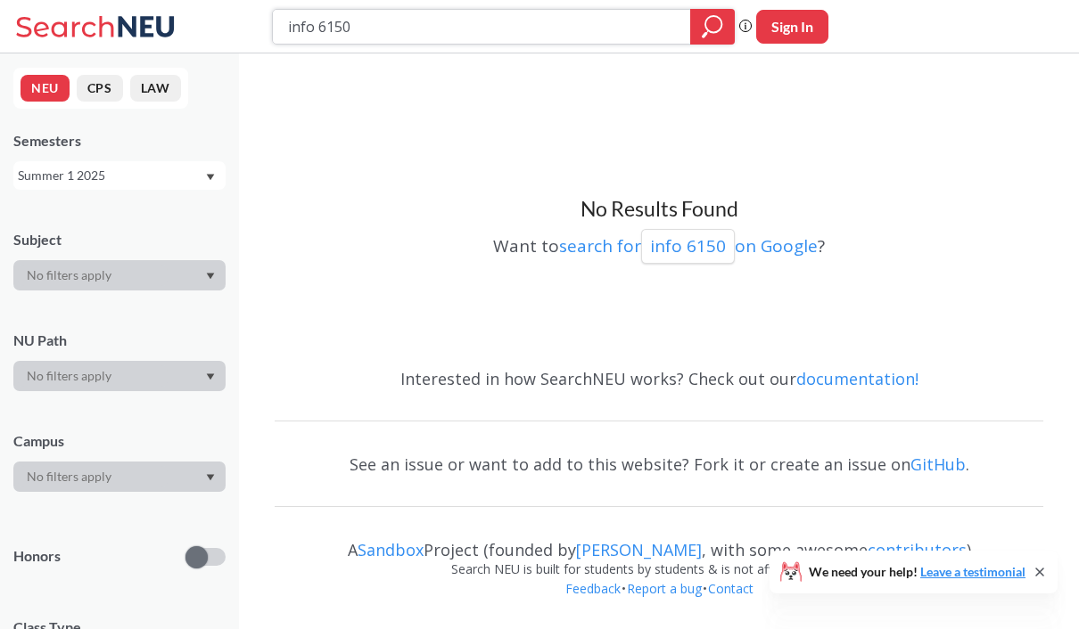
click at [410, 29] on input "info 6150" at bounding box center [481, 27] width 391 height 30
type input "CSYE"
click at [714, 26] on icon "magnifying glass" at bounding box center [712, 26] width 21 height 25
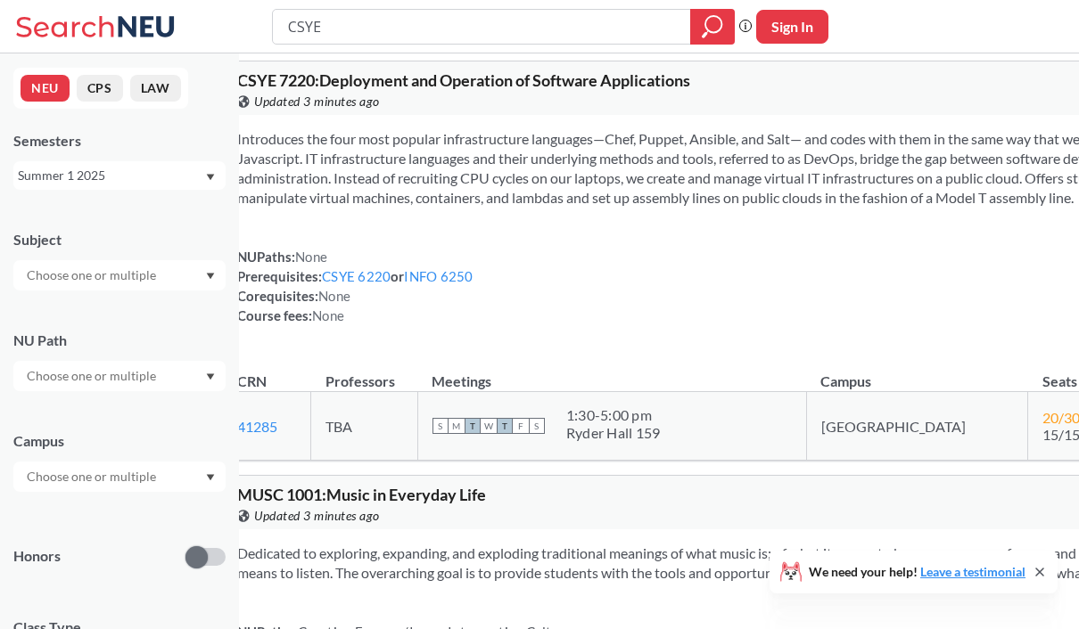
drag, startPoint x: 514, startPoint y: 297, endPoint x: 514, endPoint y: 352, distance: 55.3
click at [472, 284] on link "INFO 6250" at bounding box center [438, 276] width 69 height 16
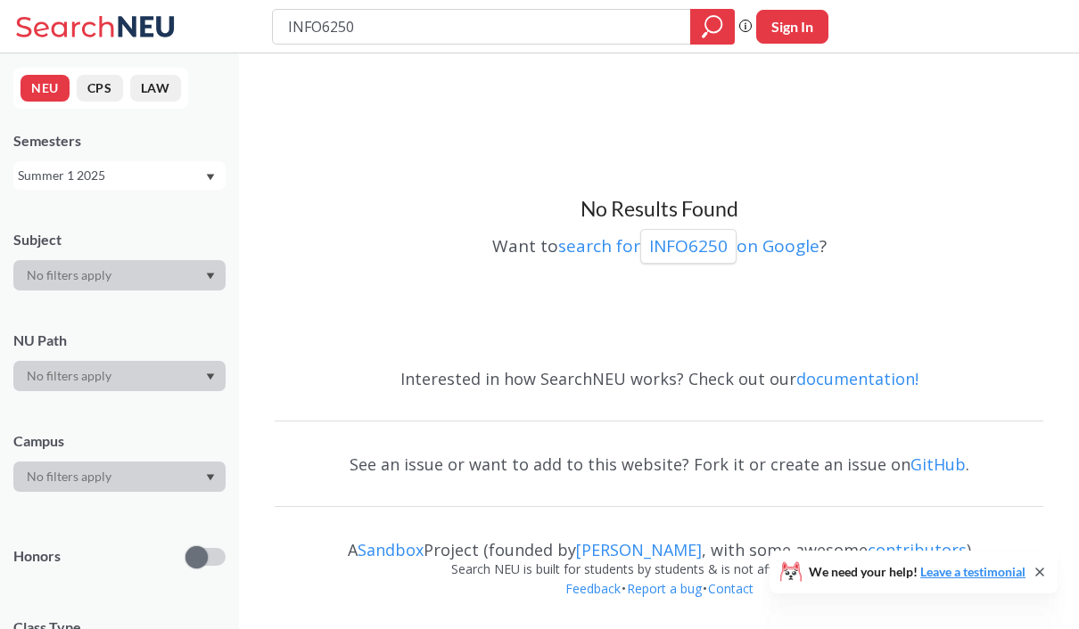
click at [330, 29] on input "INFO6250" at bounding box center [481, 27] width 391 height 30
type input "INFO 6250"
click at [708, 34] on icon "magnifying glass" at bounding box center [712, 26] width 21 height 25
click at [152, 177] on div "Summer 1 2025" at bounding box center [111, 176] width 186 height 20
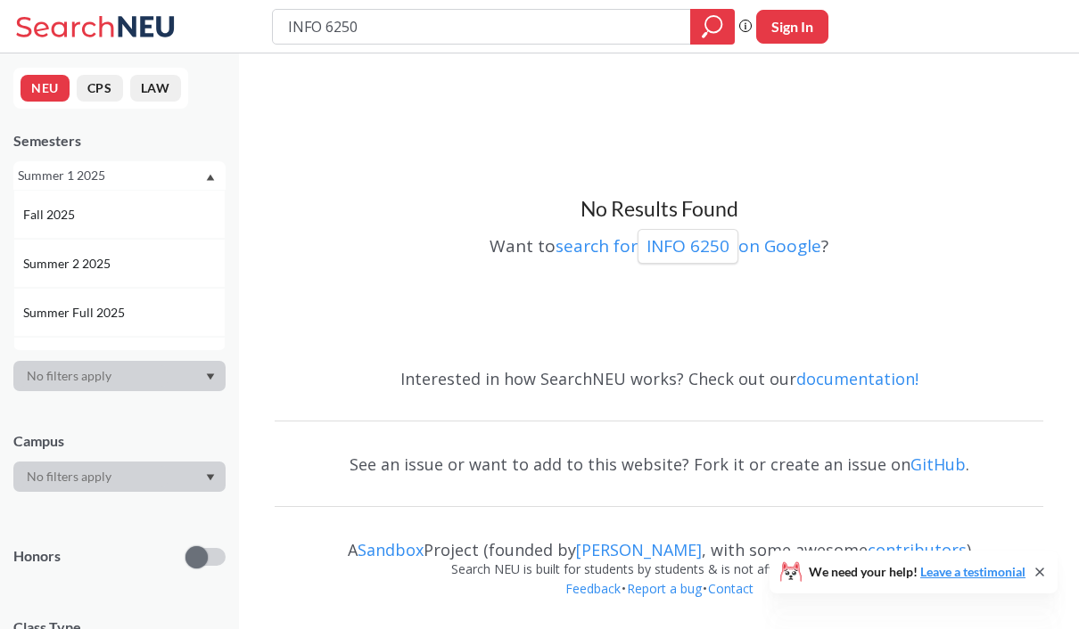
click at [128, 266] on div "Summer 2 2025" at bounding box center [123, 264] width 201 height 20
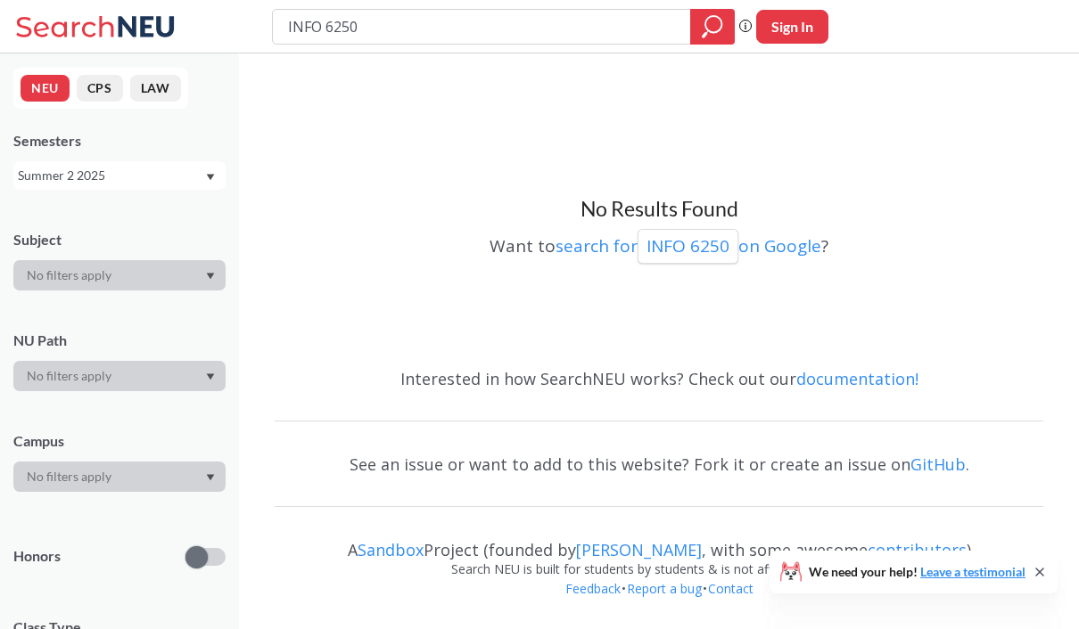
click at [111, 172] on div "Summer 2 2025" at bounding box center [111, 176] width 186 height 20
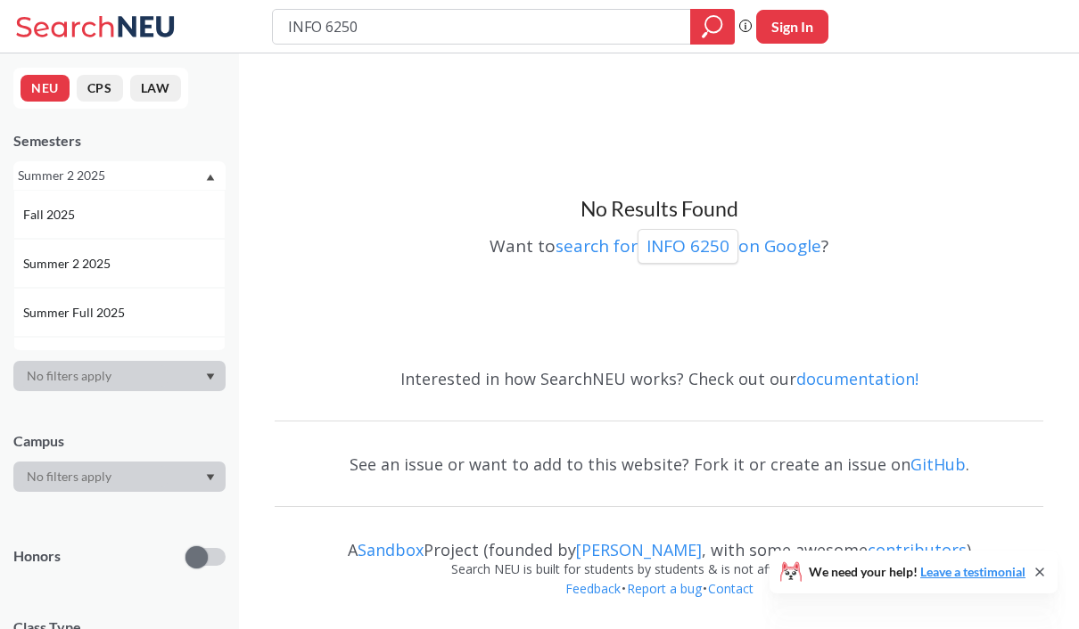
click at [111, 308] on span "Summer Full 2025" at bounding box center [75, 313] width 105 height 20
